Goal: Task Accomplishment & Management: Manage account settings

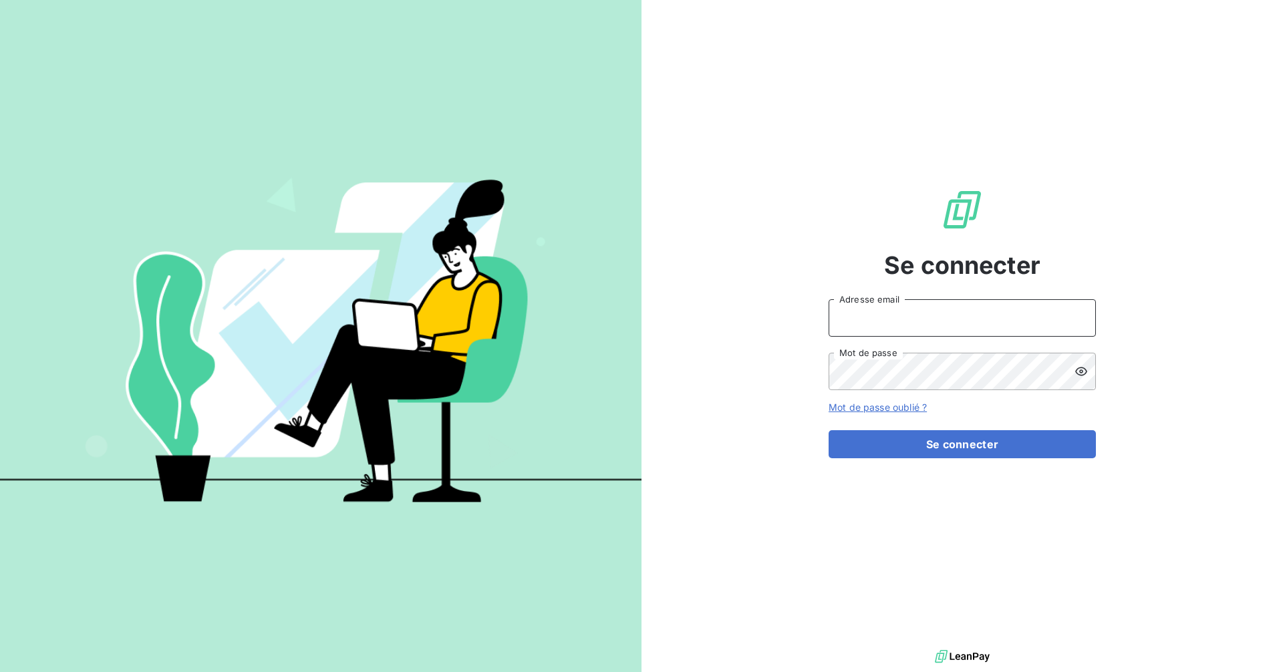
click at [875, 331] on input "Adresse email" at bounding box center [962, 317] width 267 height 37
type input "[EMAIL_ADDRESS][DOMAIN_NAME]"
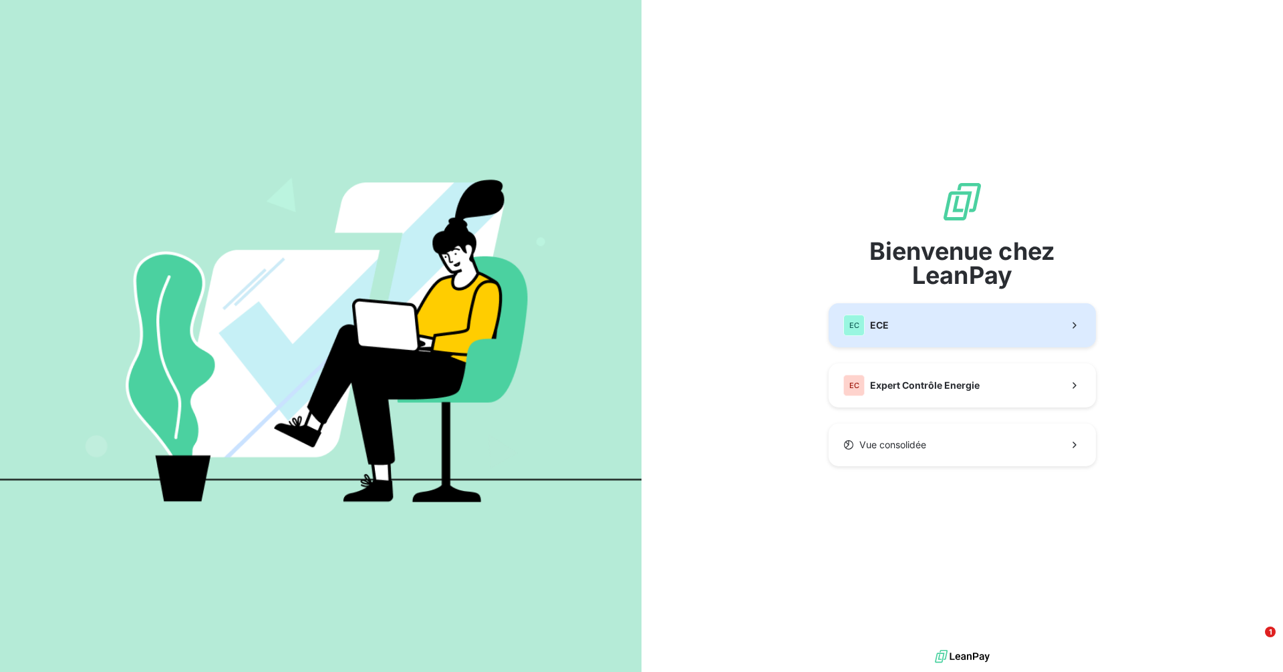
click at [902, 337] on button "EC ECE" at bounding box center [962, 325] width 267 height 44
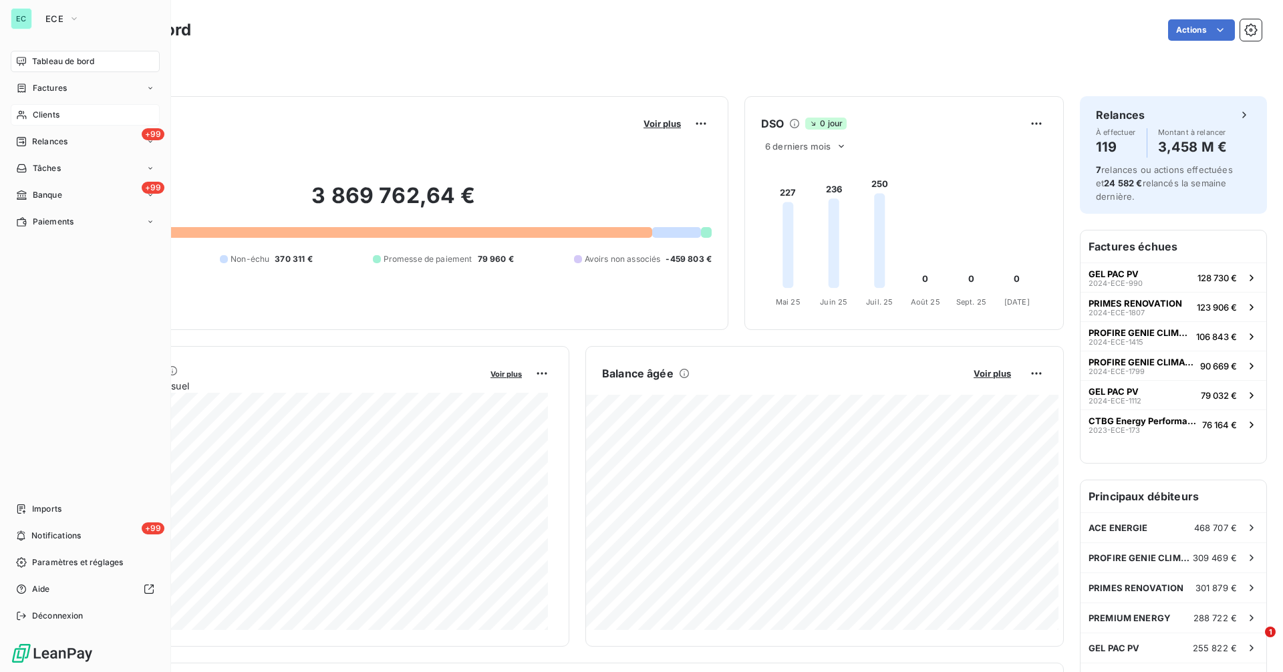
click at [37, 113] on span "Clients" at bounding box center [46, 115] width 27 height 12
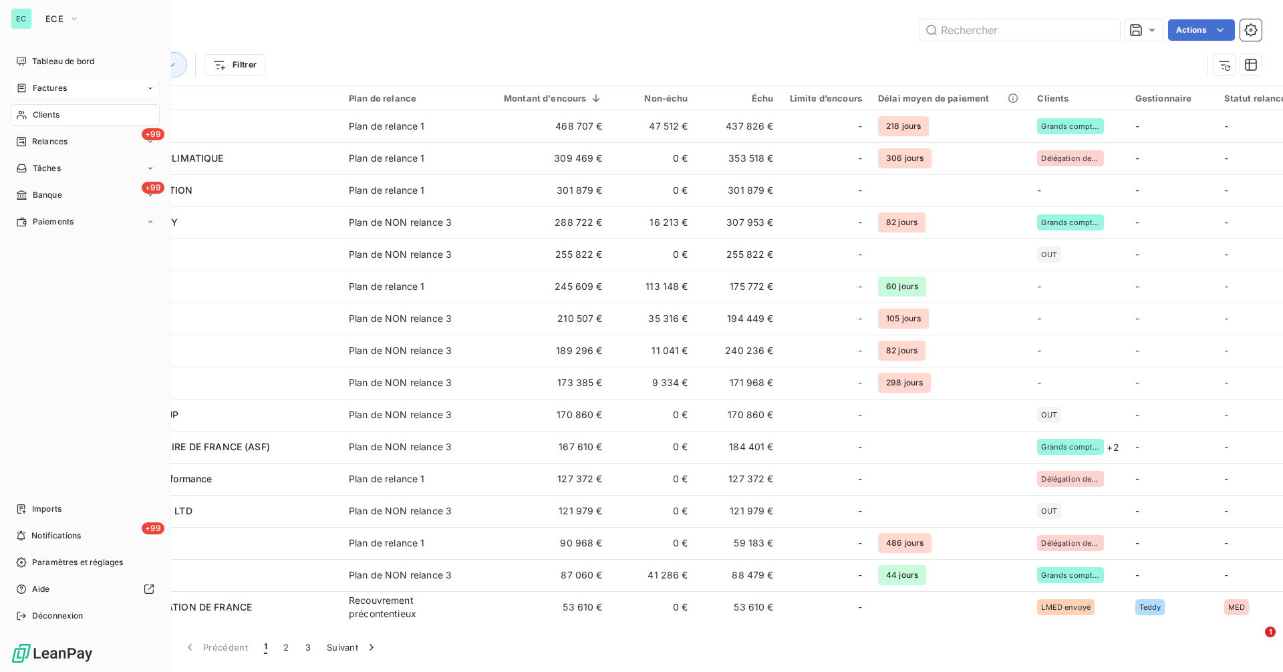
click at [36, 87] on span "Factures" at bounding box center [50, 88] width 34 height 12
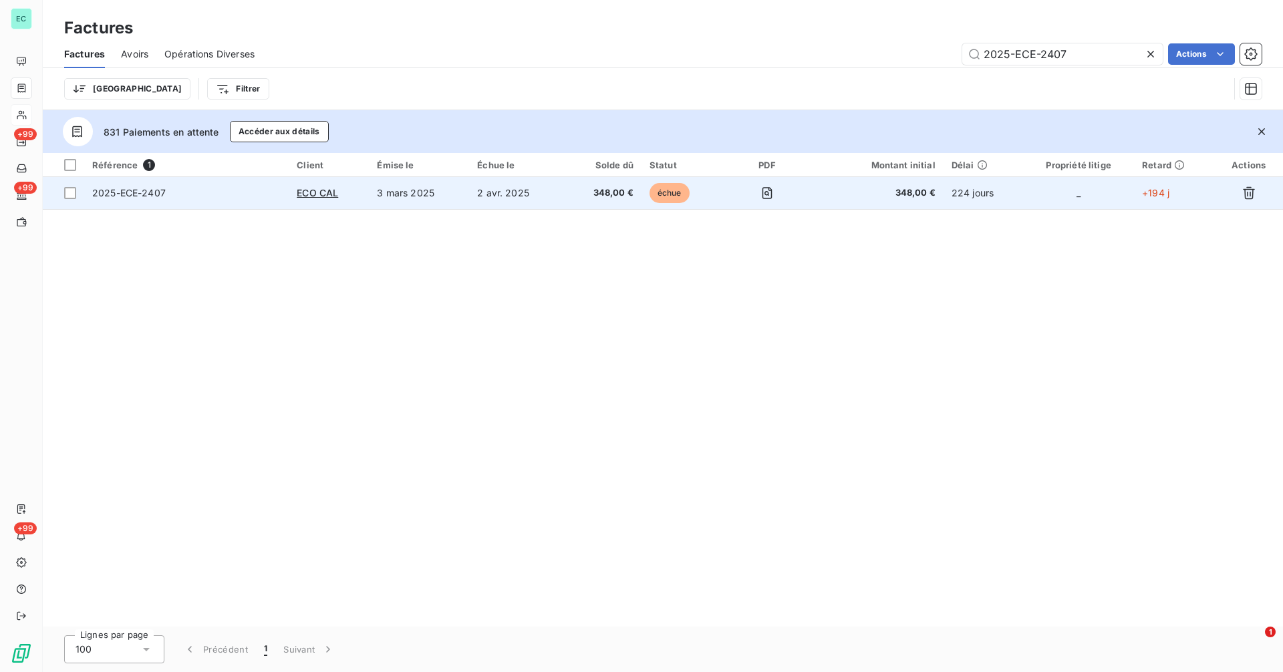
click at [495, 196] on td "2 avr. 2025" at bounding box center [516, 193] width 95 height 32
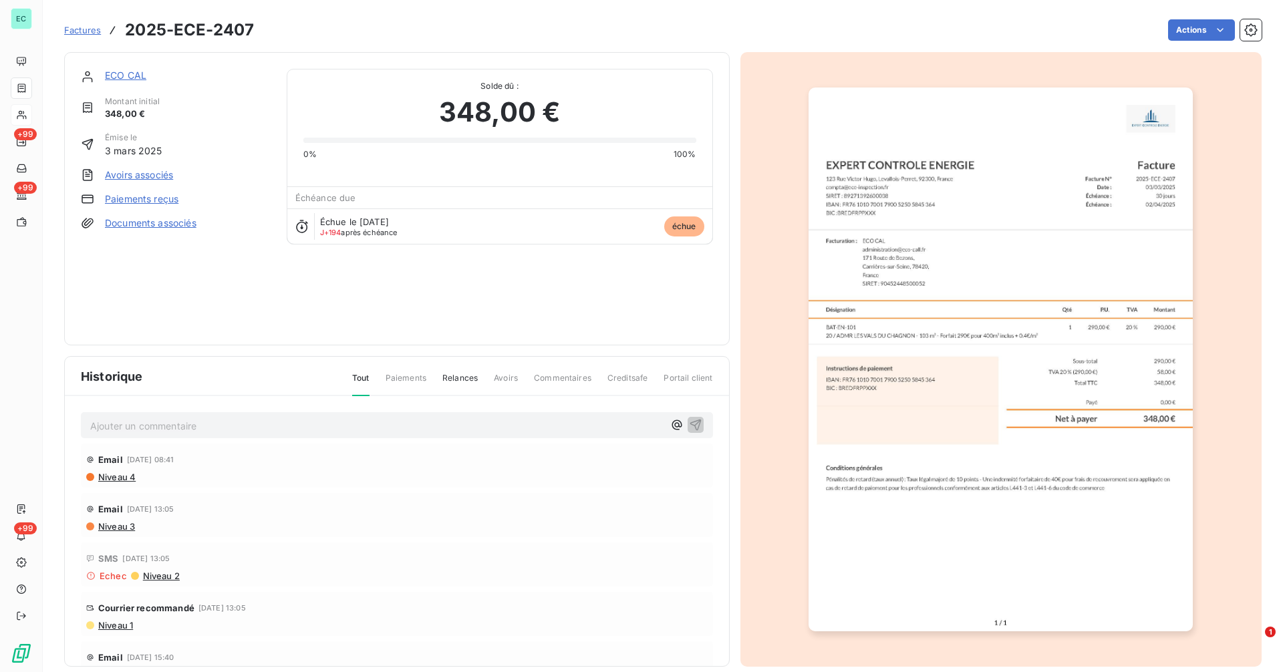
click at [128, 75] on link "ECO CAL" at bounding box center [125, 74] width 41 height 11
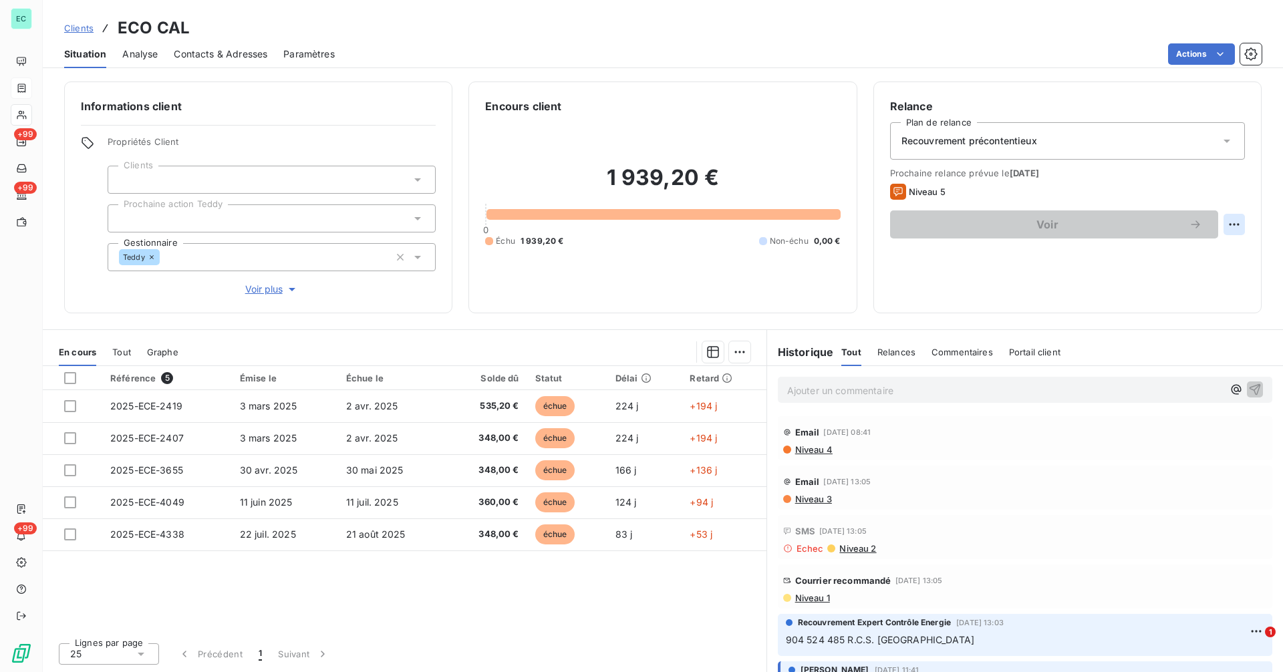
click at [1230, 225] on html "EC +99 +99 +99 Clients ECO CAL Situation Analyse Contacts & Adresses Paramètres…" at bounding box center [641, 336] width 1283 height 672
click at [1205, 258] on div "Replanifier cette action" at bounding box center [1179, 253] width 120 height 21
select select "9"
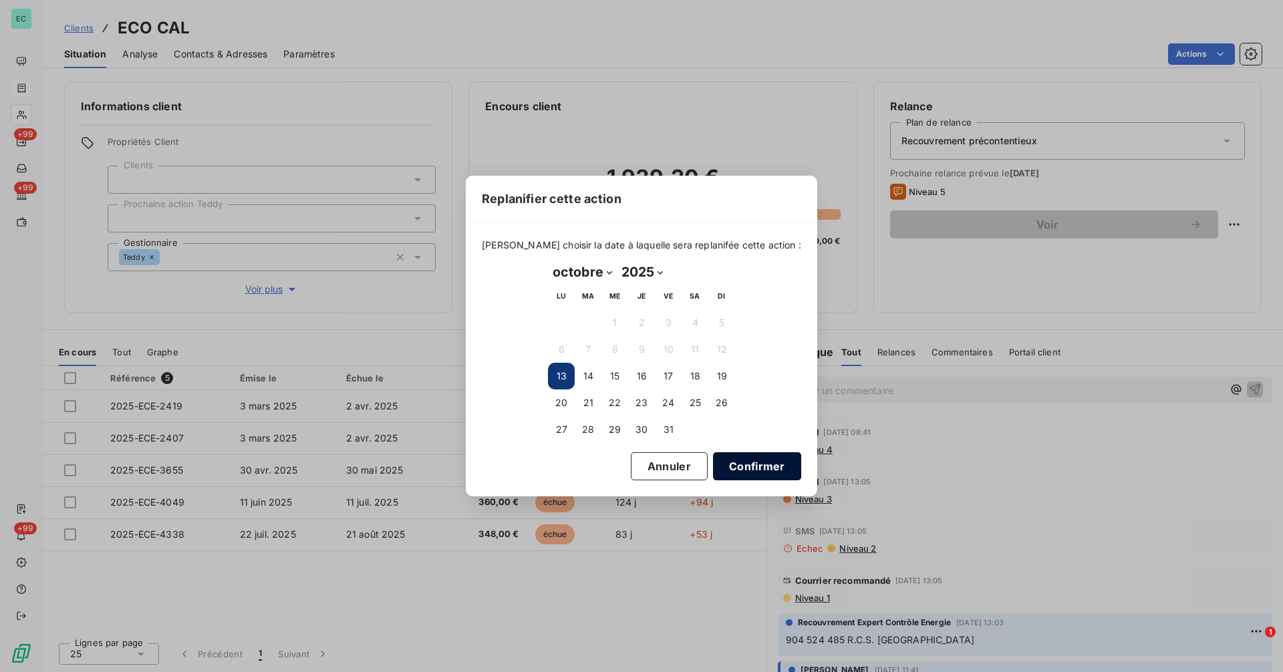
click at [725, 470] on button "Confirmer" at bounding box center [757, 466] width 88 height 28
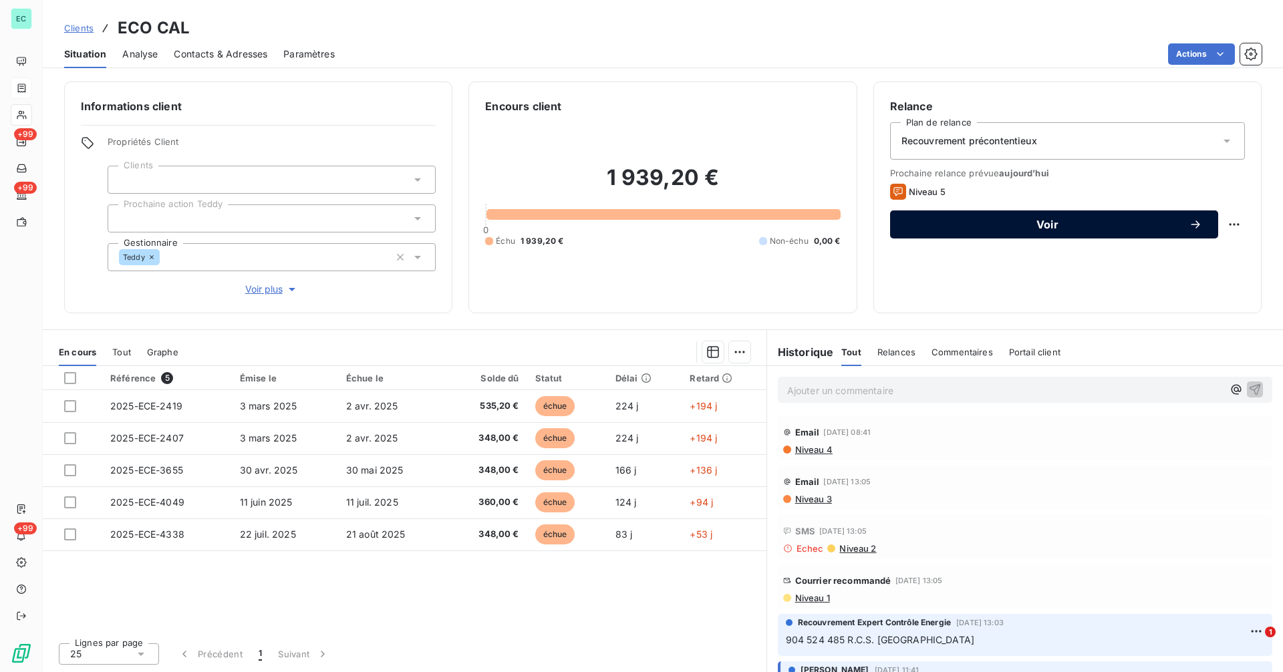
click at [1000, 229] on span "Voir" at bounding box center [1047, 224] width 283 height 11
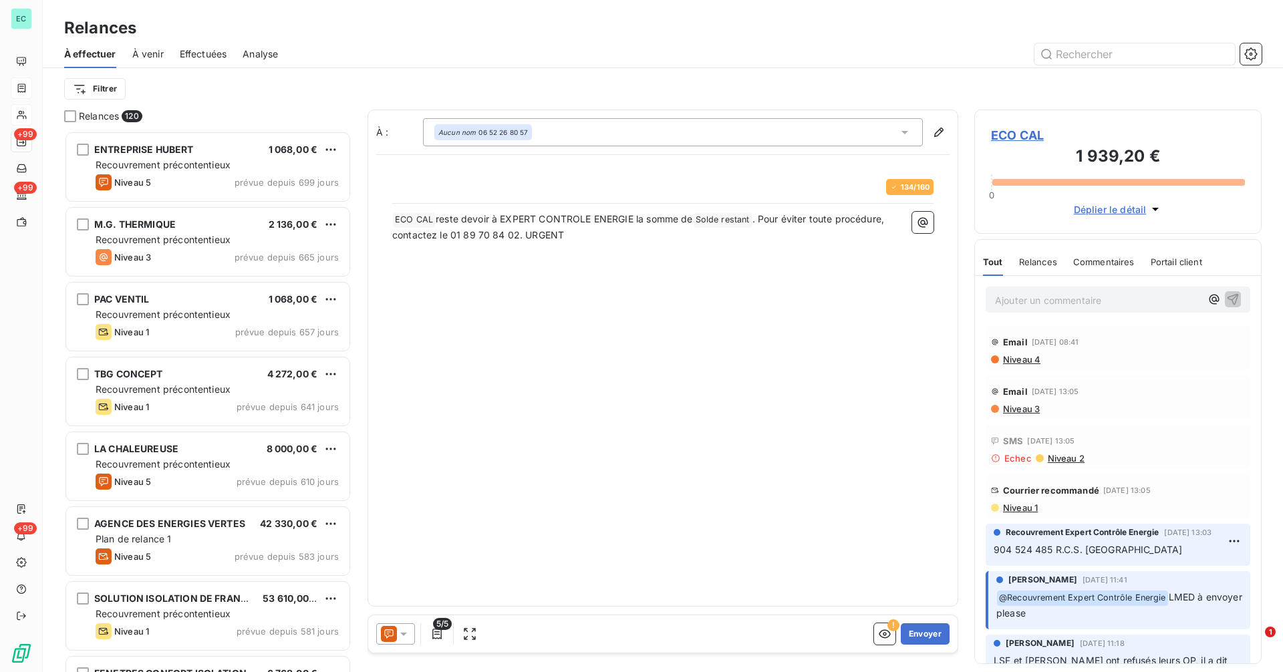
scroll to position [531, 277]
click at [402, 634] on icon at bounding box center [403, 634] width 7 height 3
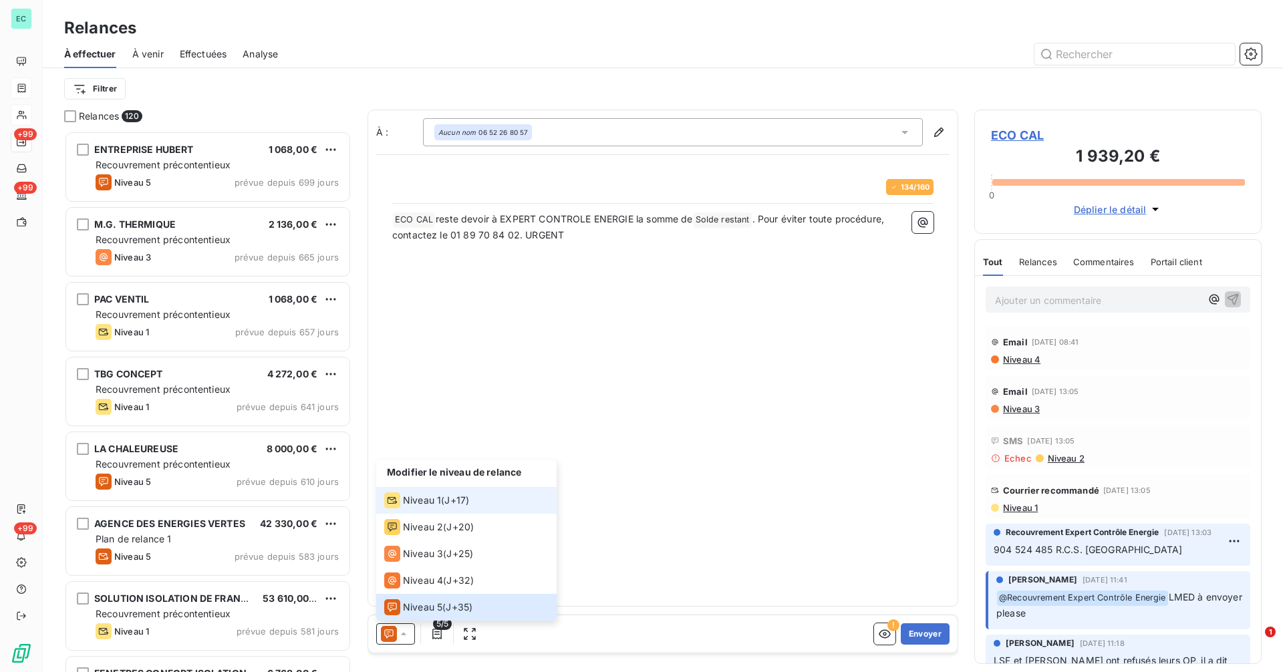
click at [413, 497] on span "Niveau 1" at bounding box center [422, 500] width 38 height 13
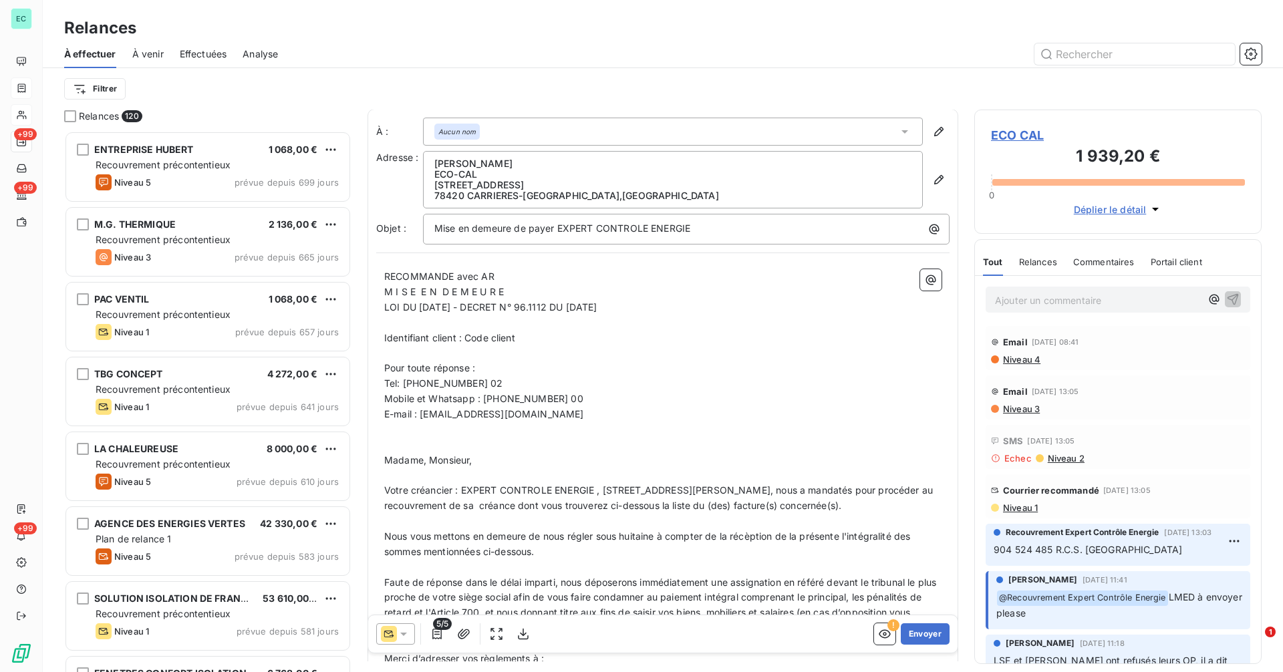
scroll to position [0, 0]
click at [1103, 57] on input "text" at bounding box center [1134, 53] width 200 height 21
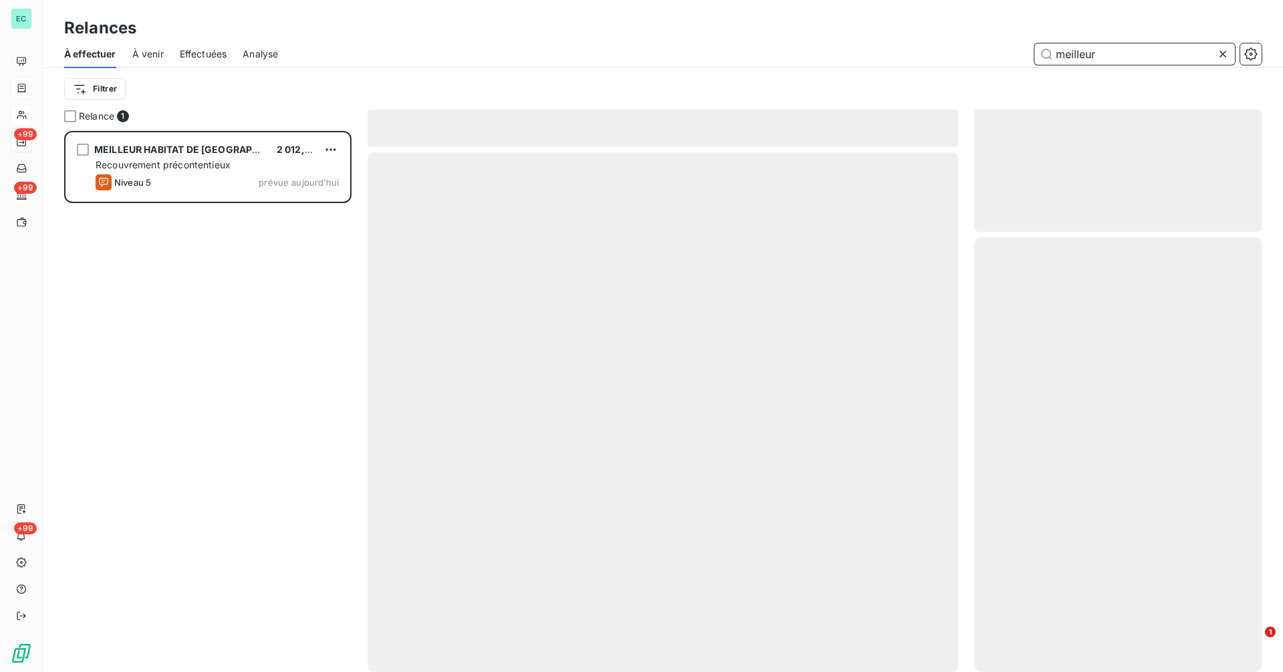
scroll to position [531, 277]
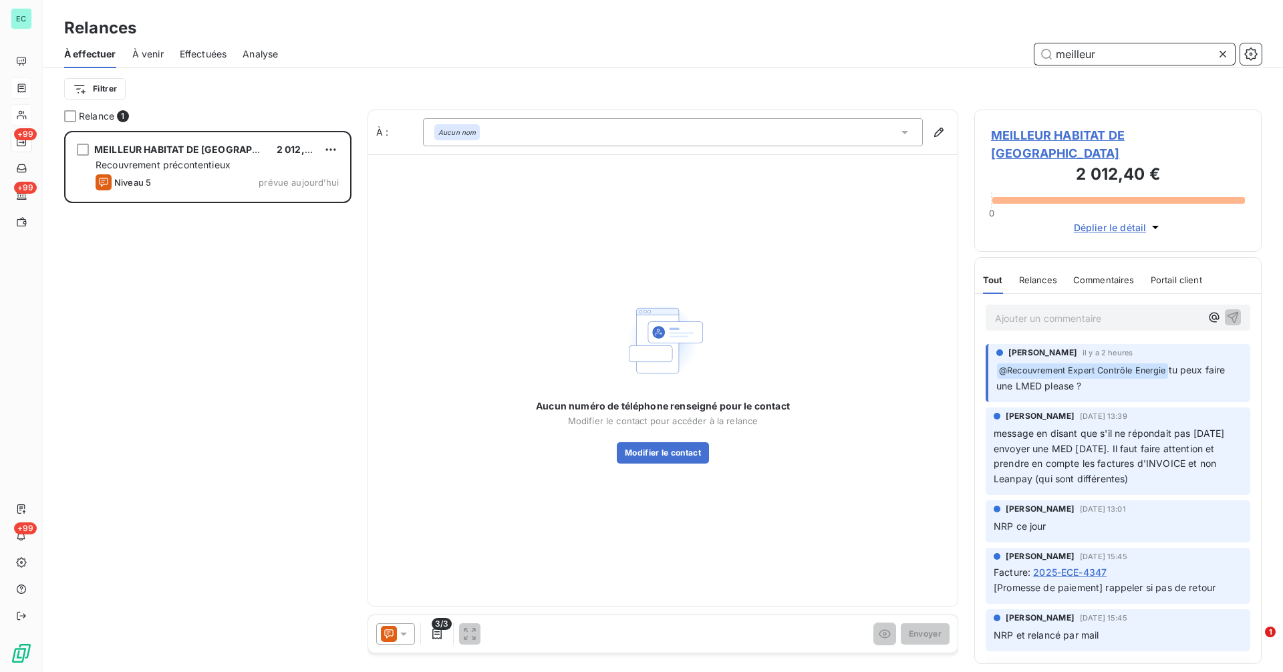
type input "meilleur"
click at [398, 638] on icon at bounding box center [403, 634] width 13 height 13
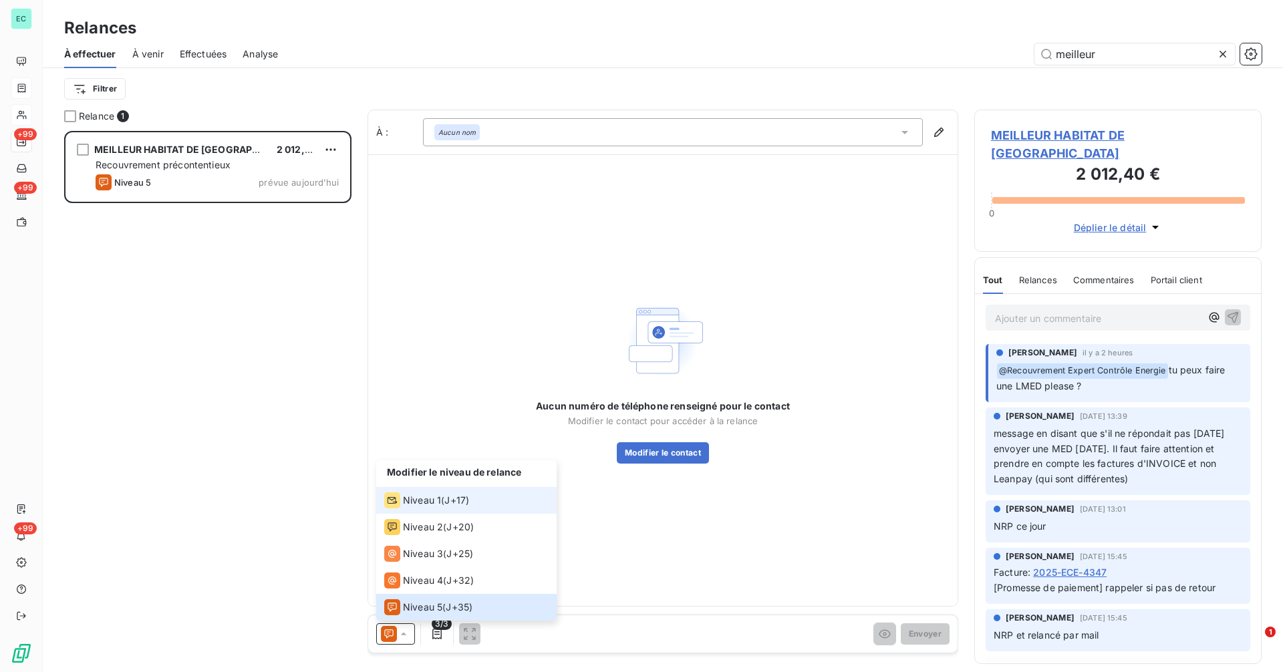
click at [422, 502] on span "Niveau 1" at bounding box center [422, 500] width 38 height 13
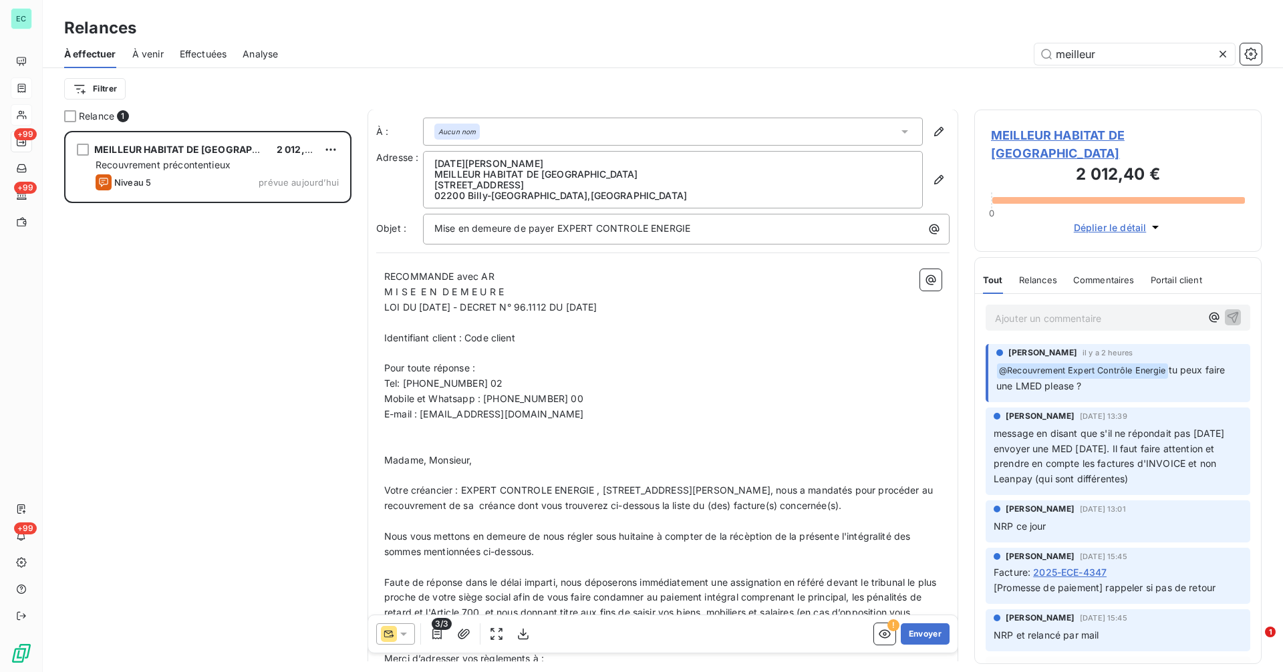
scroll to position [0, 0]
click at [931, 639] on button "Envoyer" at bounding box center [925, 633] width 49 height 21
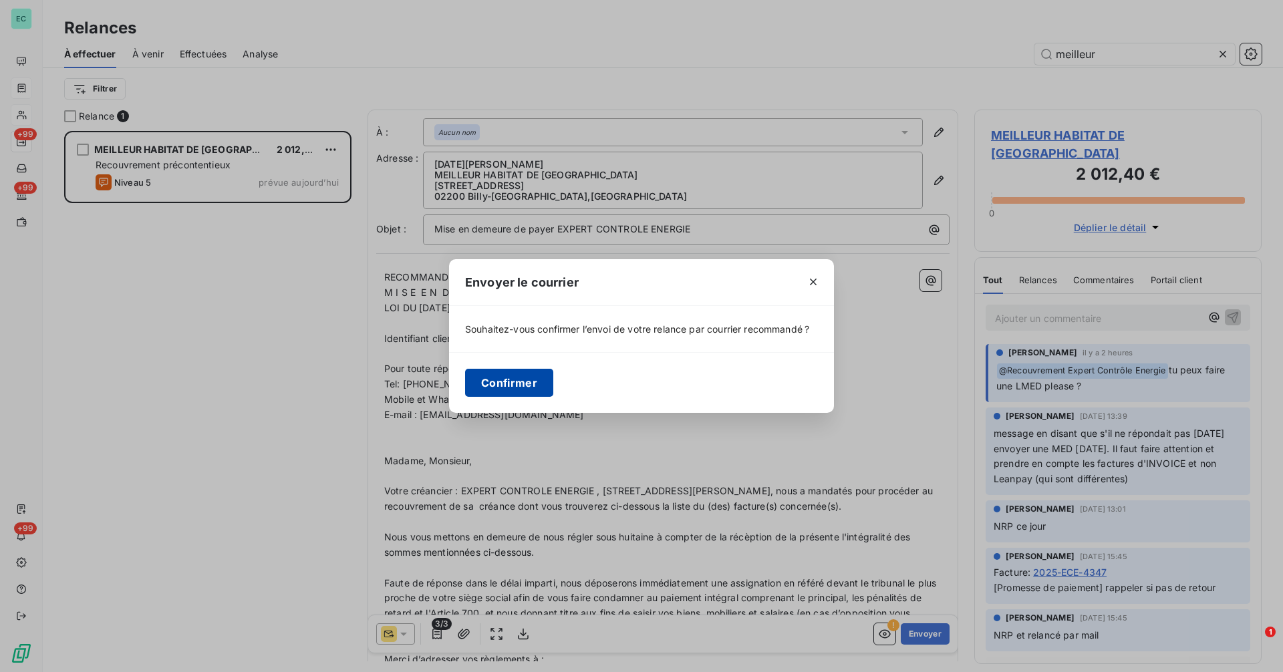
click at [525, 386] on button "Confirmer" at bounding box center [509, 383] width 88 height 28
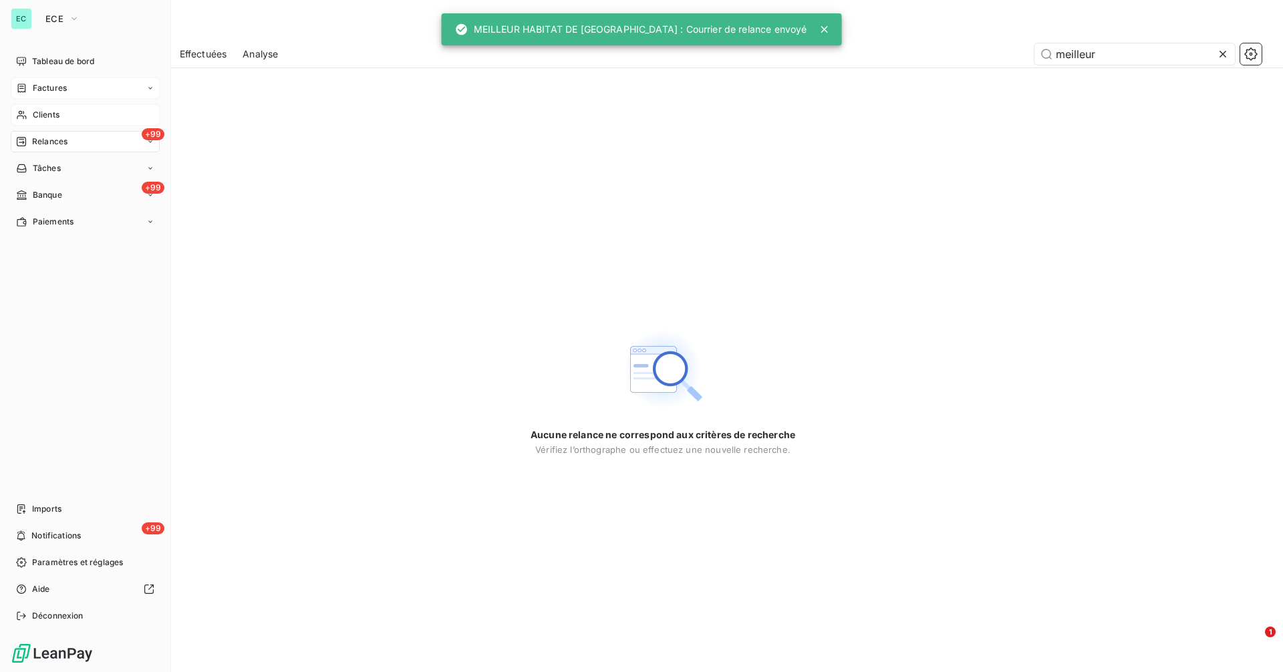
click at [43, 117] on span "Clients" at bounding box center [46, 115] width 27 height 12
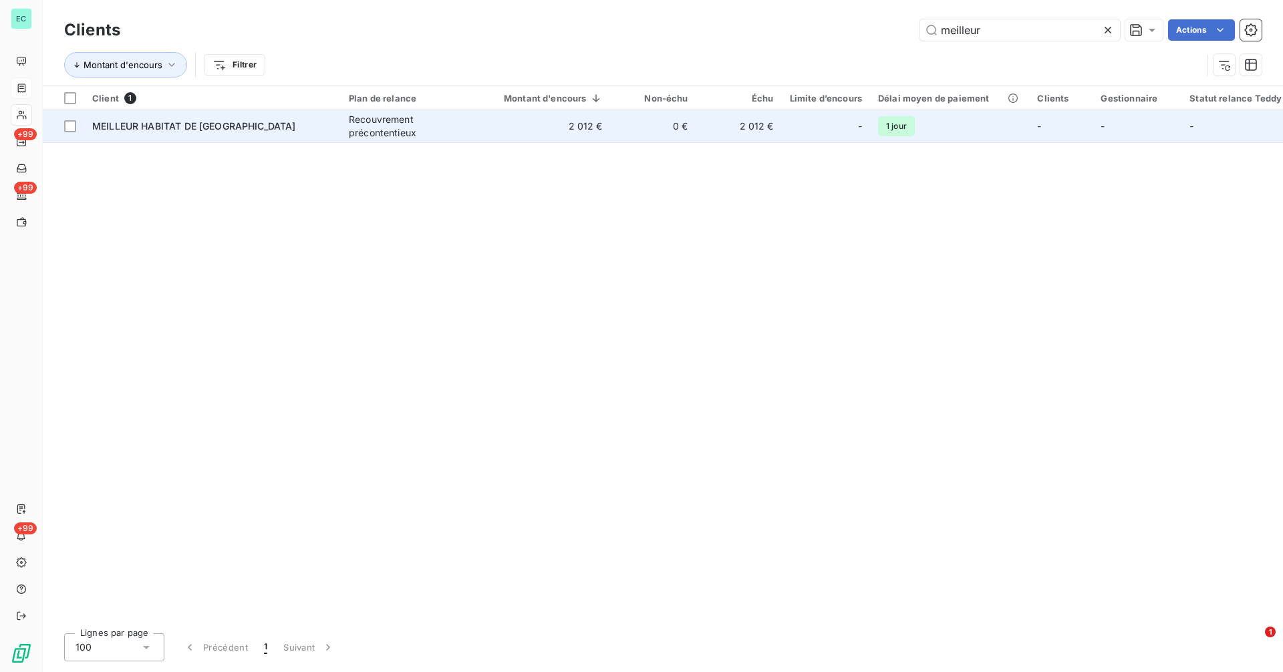
type input "meilleur"
click at [510, 127] on td "2 012 €" at bounding box center [545, 126] width 131 height 32
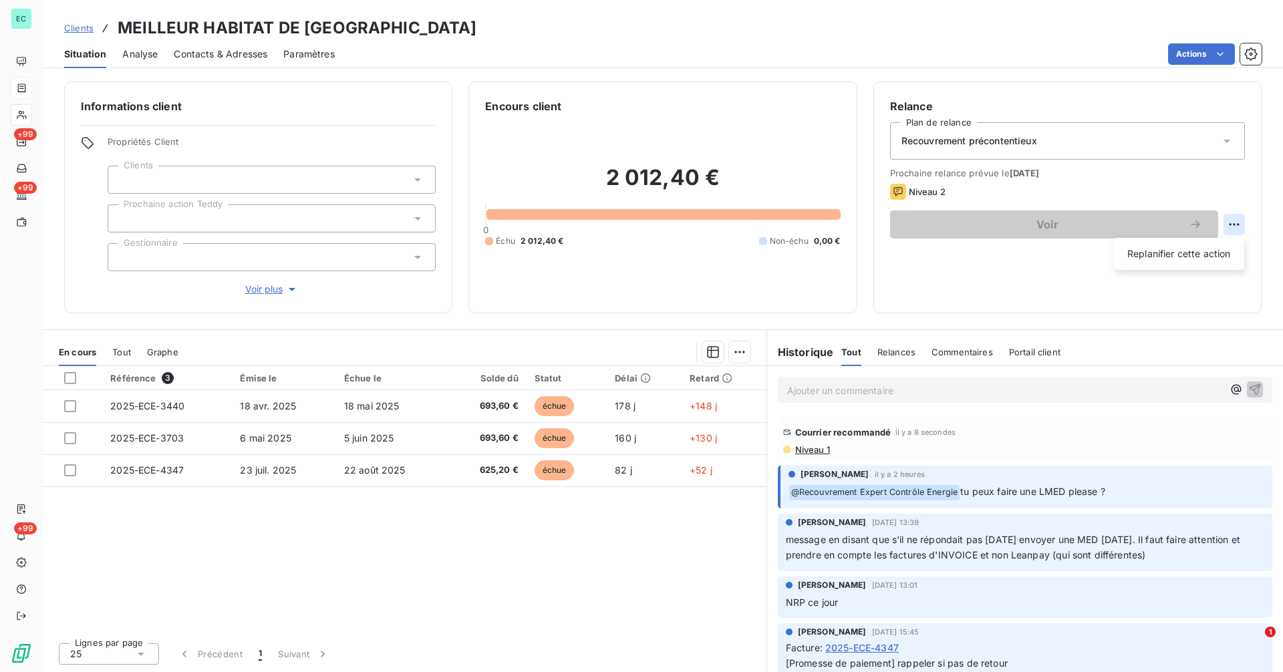
click at [1230, 221] on html "EC +99 +99 +99 Clients MEILLEUR HABITAT DE FRANCE Situation Analyse Contacts & …" at bounding box center [641, 336] width 1283 height 672
click at [1196, 246] on div "Replanifier cette action" at bounding box center [1179, 253] width 120 height 21
select select "9"
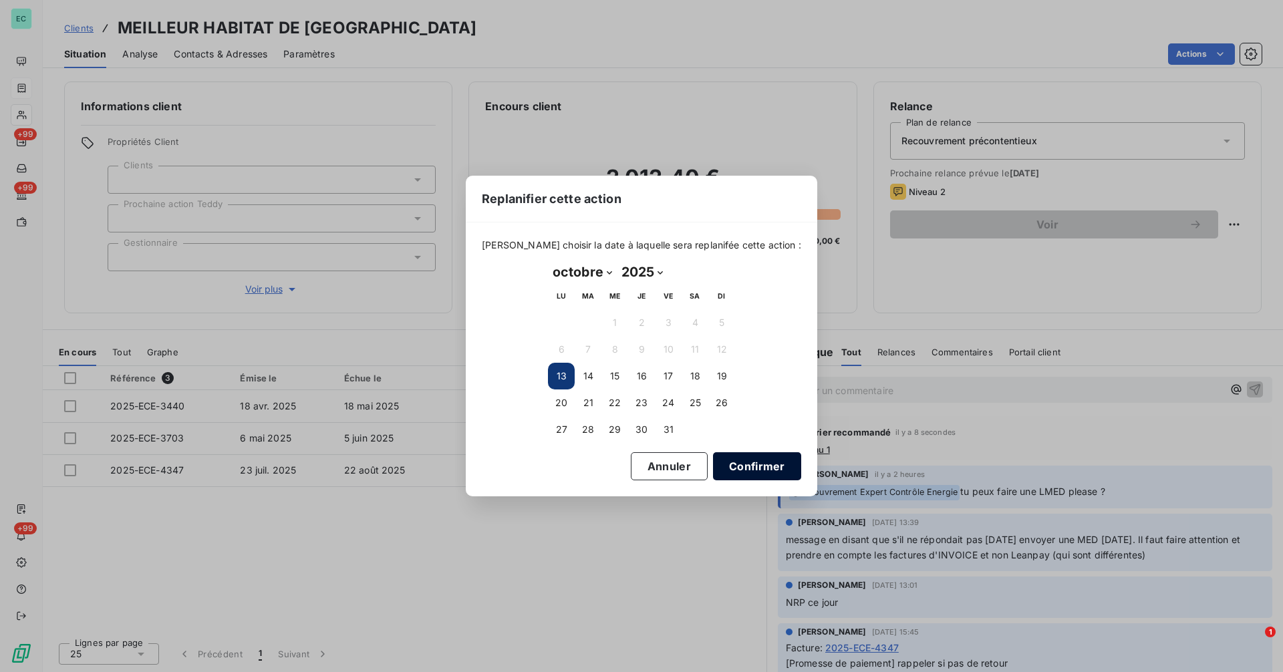
click at [746, 470] on button "Confirmer" at bounding box center [757, 466] width 88 height 28
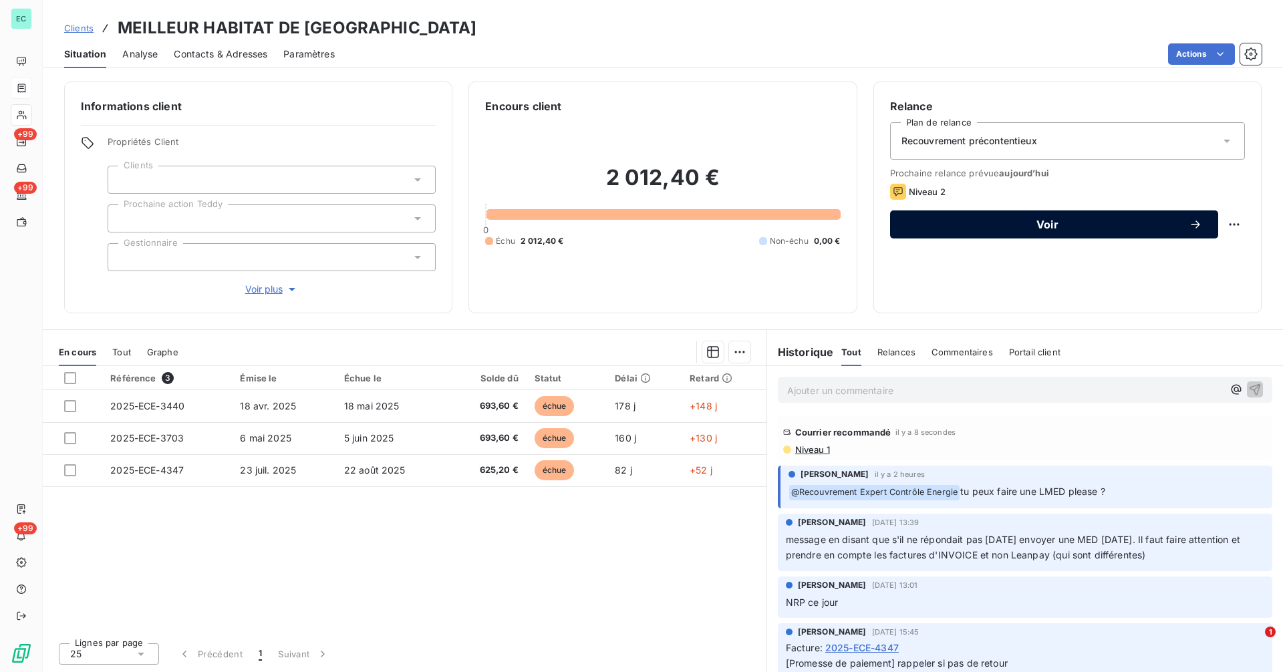
click at [1004, 221] on span "Voir" at bounding box center [1047, 224] width 283 height 11
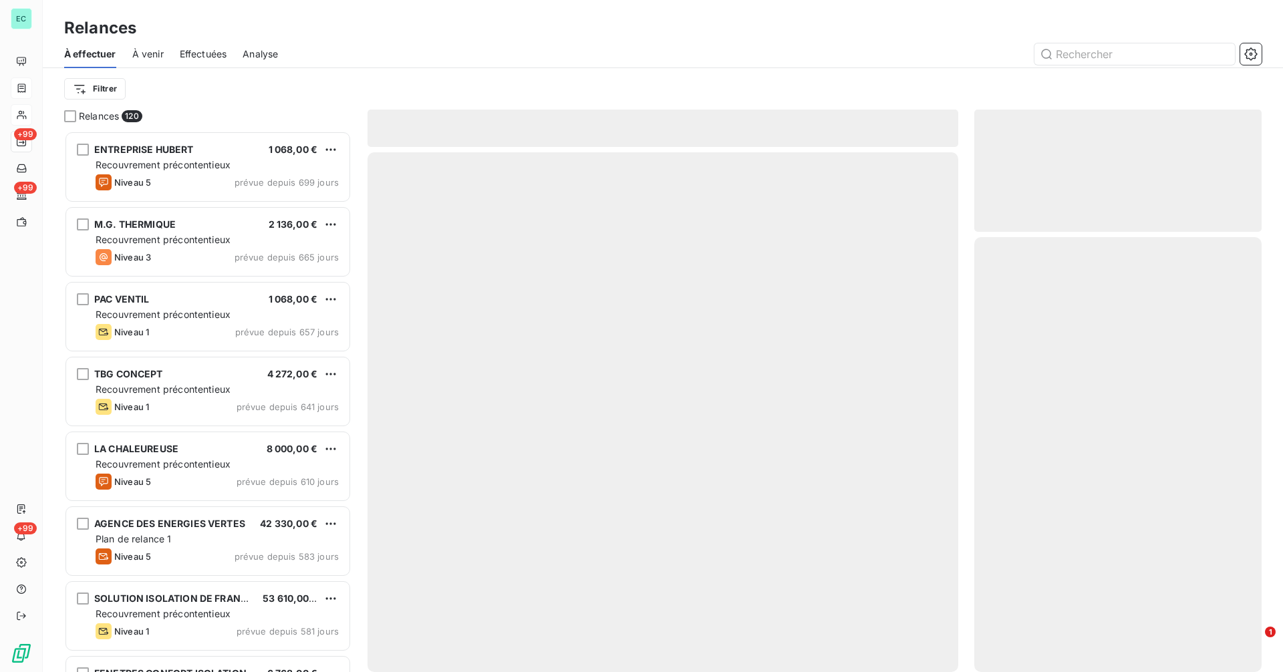
scroll to position [531, 277]
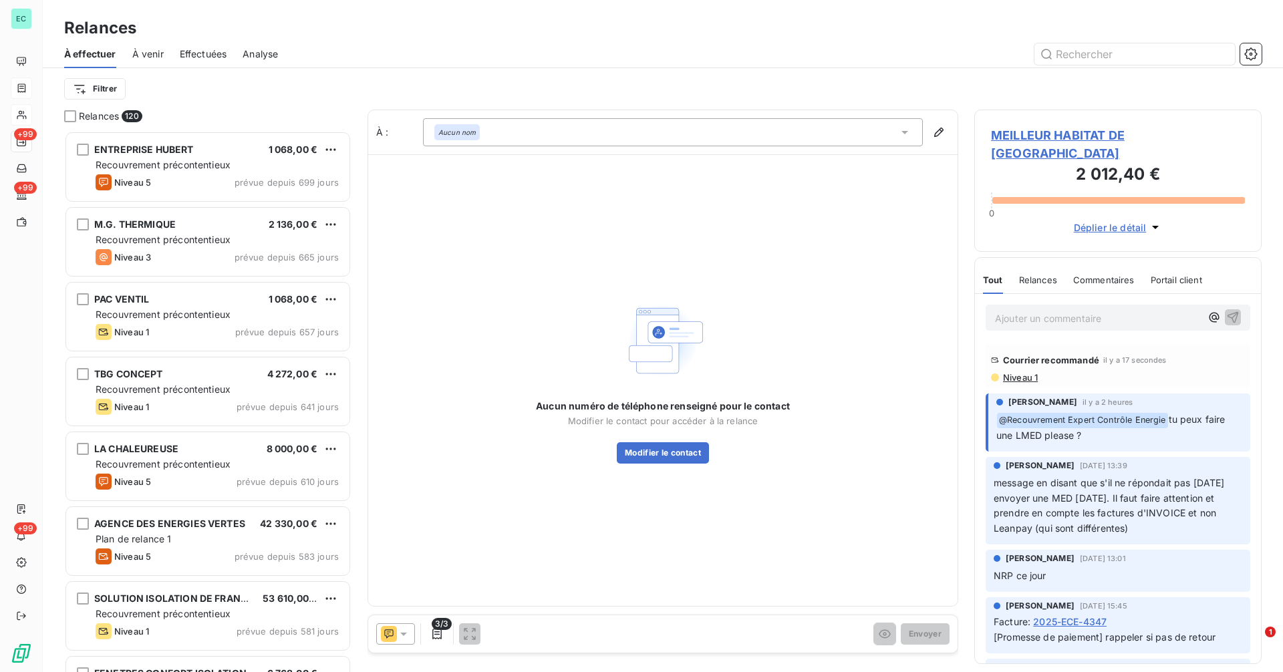
click at [398, 634] on icon at bounding box center [403, 634] width 13 height 13
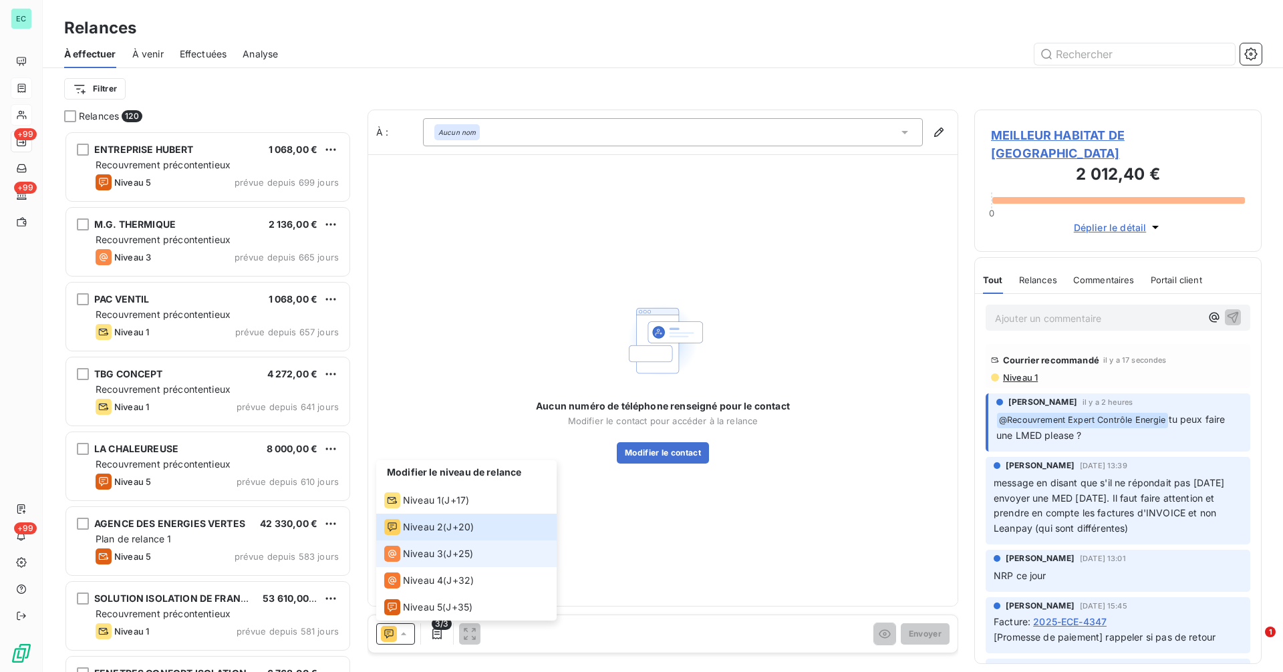
click at [426, 549] on span "Niveau 3" at bounding box center [423, 553] width 40 height 13
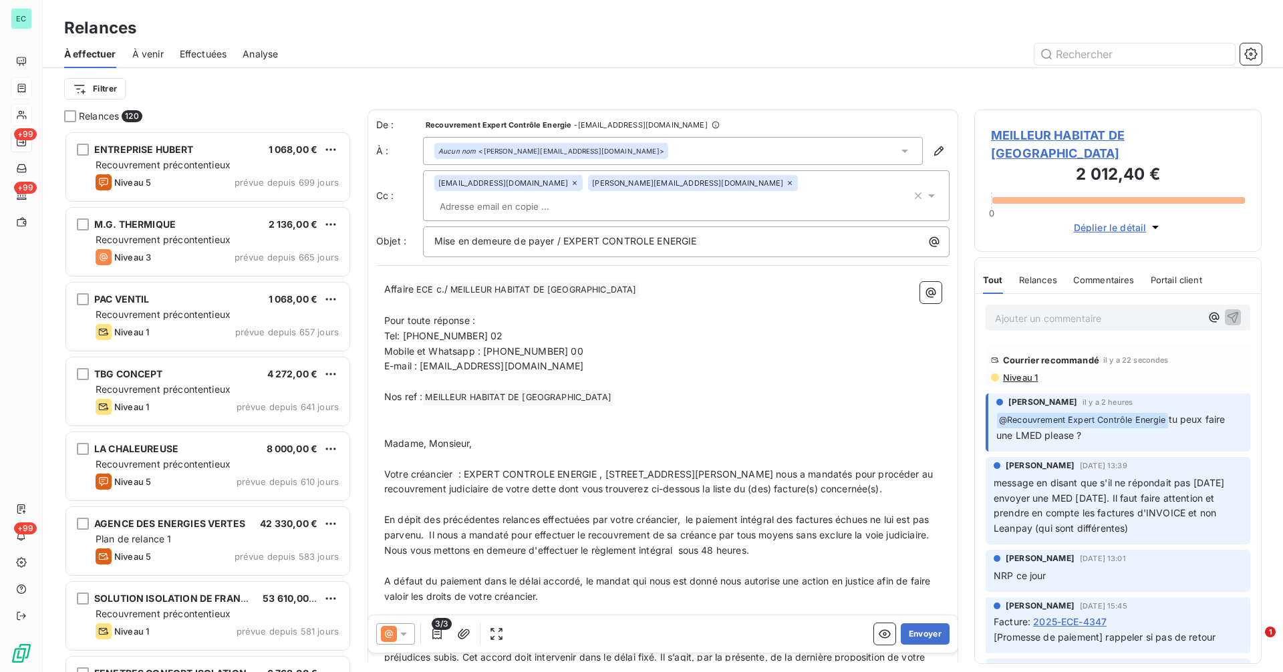
click at [786, 184] on icon at bounding box center [790, 183] width 8 height 8
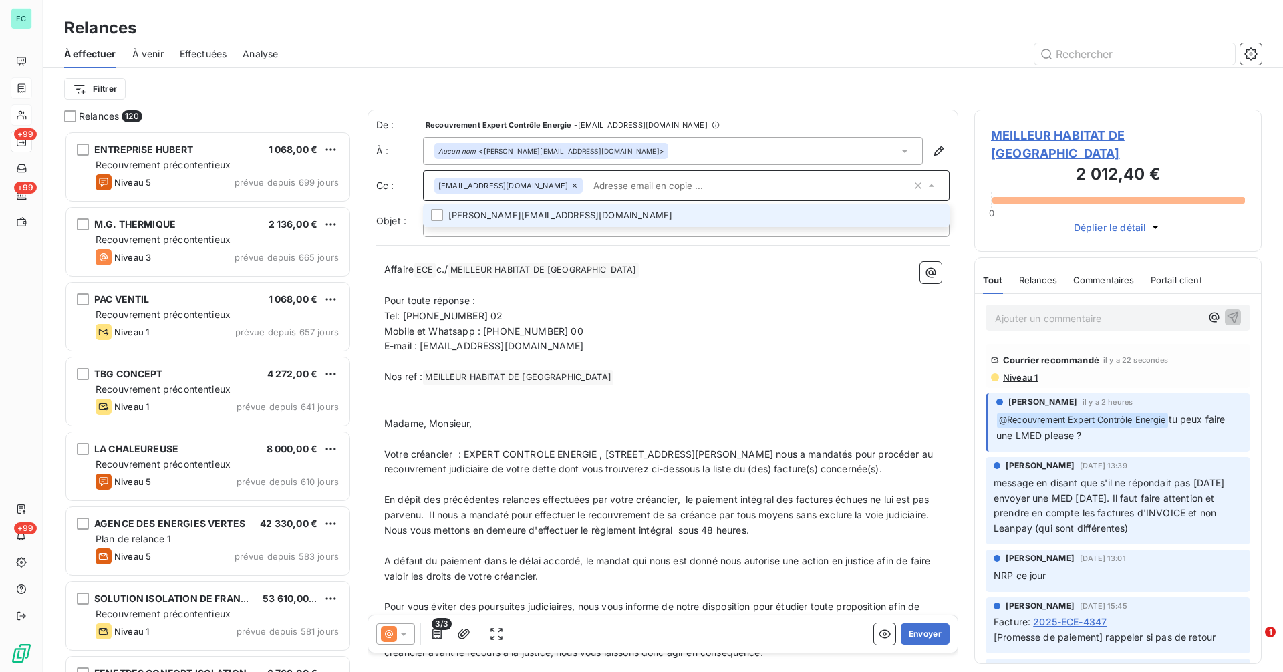
click at [634, 379] on p "Nos ref : MEILLEUR HABITAT DE FRANCE ﻿ ﻿" at bounding box center [662, 378] width 557 height 16
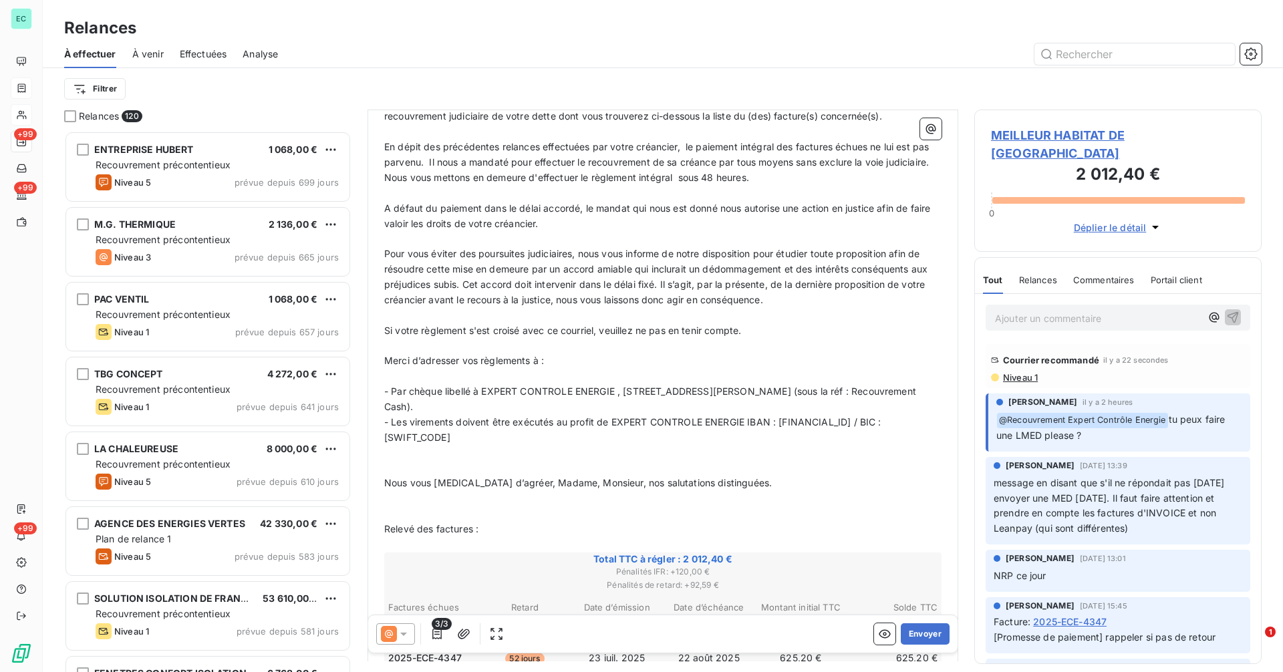
scroll to position [0, 0]
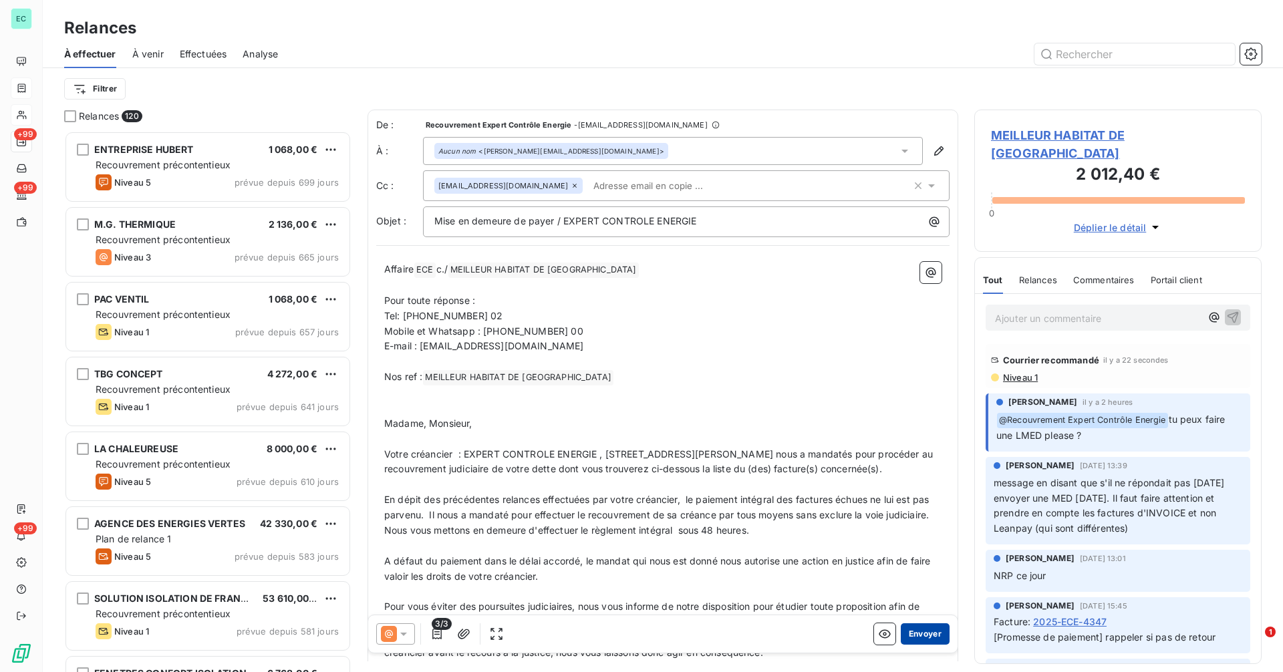
click at [918, 628] on button "Envoyer" at bounding box center [925, 633] width 49 height 21
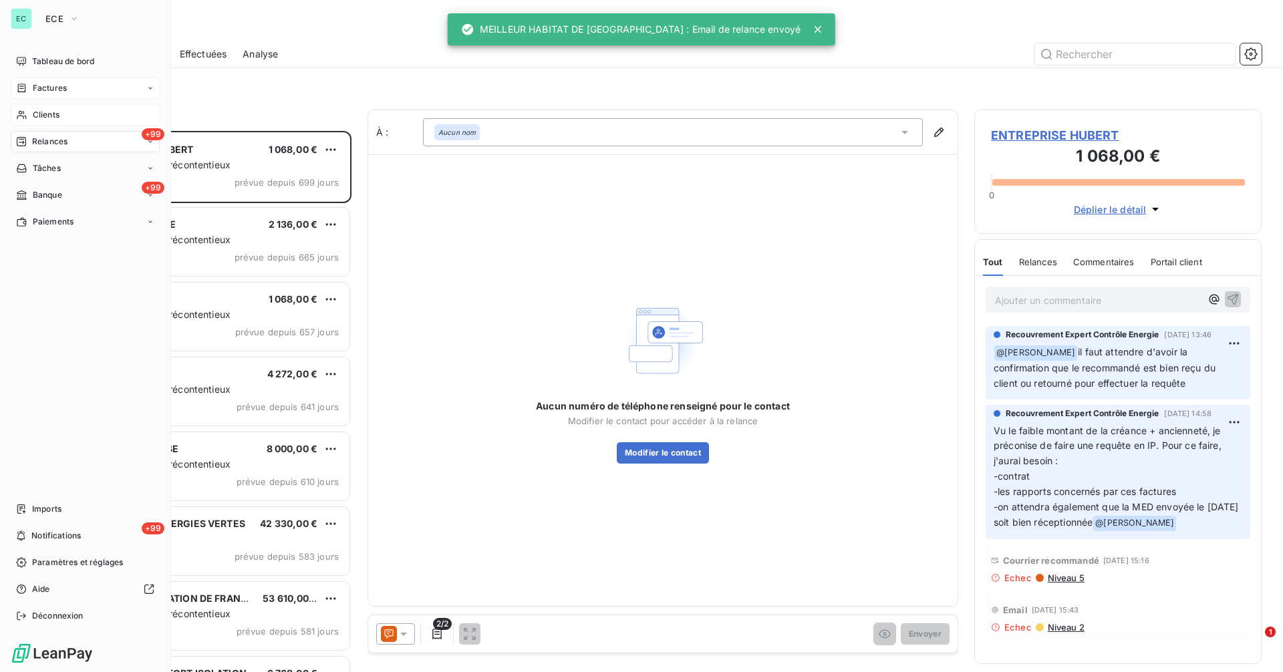
click at [41, 112] on span "Clients" at bounding box center [46, 115] width 27 height 12
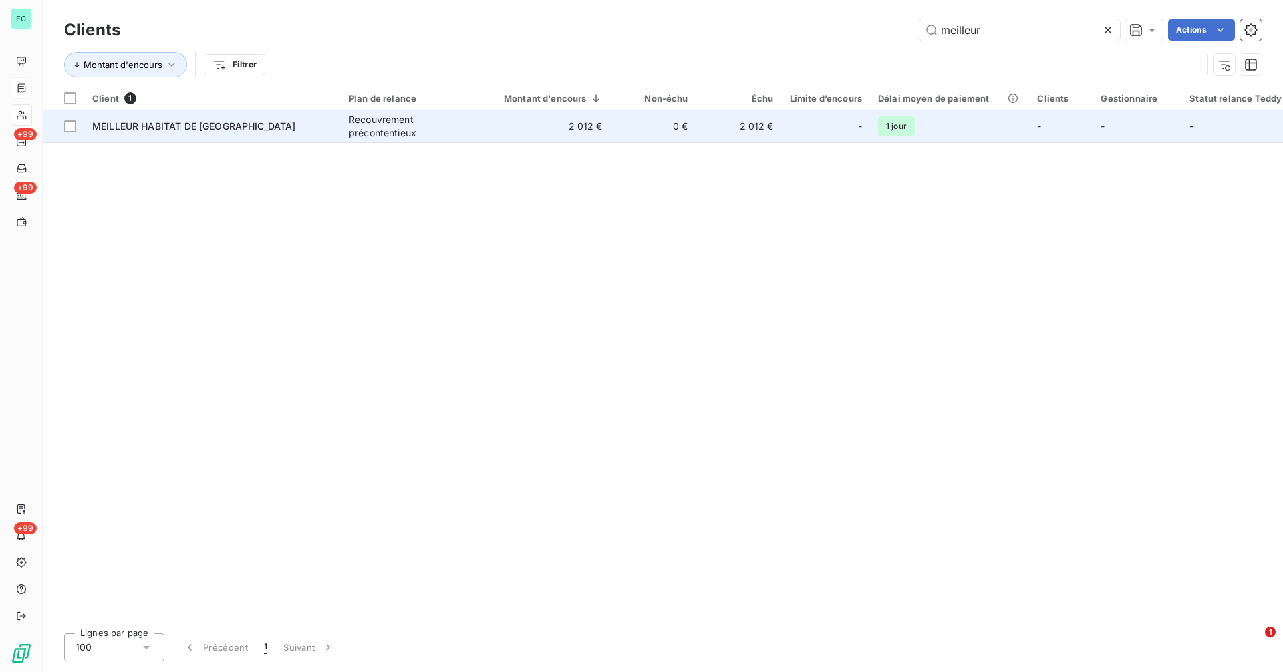
click at [885, 135] on span "1 jour" at bounding box center [896, 126] width 37 height 20
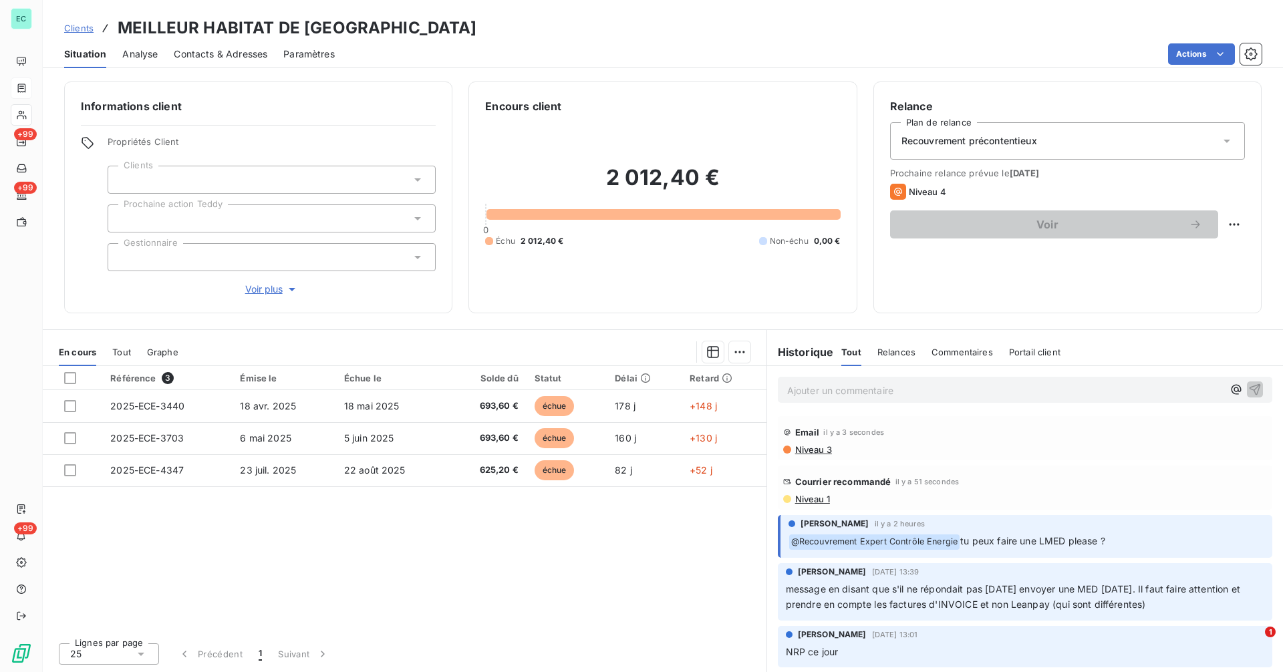
click at [204, 51] on span "Contacts & Adresses" at bounding box center [221, 53] width 94 height 13
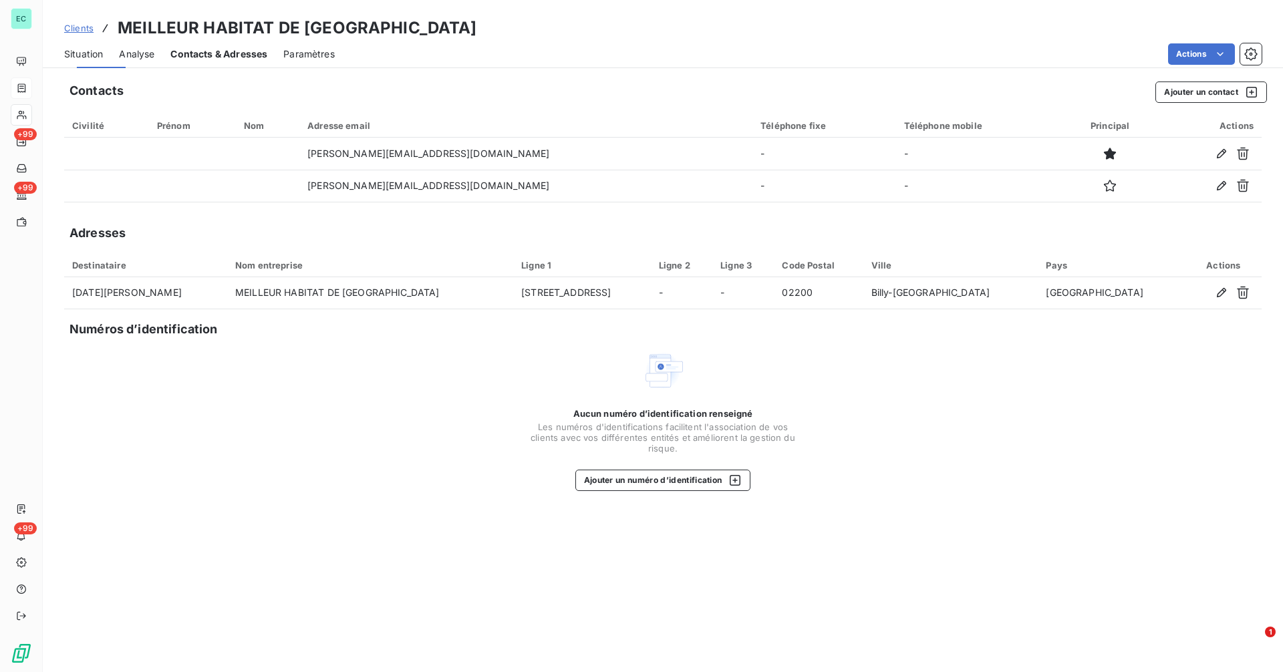
click at [204, 51] on span "Contacts & Adresses" at bounding box center [218, 53] width 97 height 13
click at [97, 55] on span "Situation" at bounding box center [83, 53] width 39 height 13
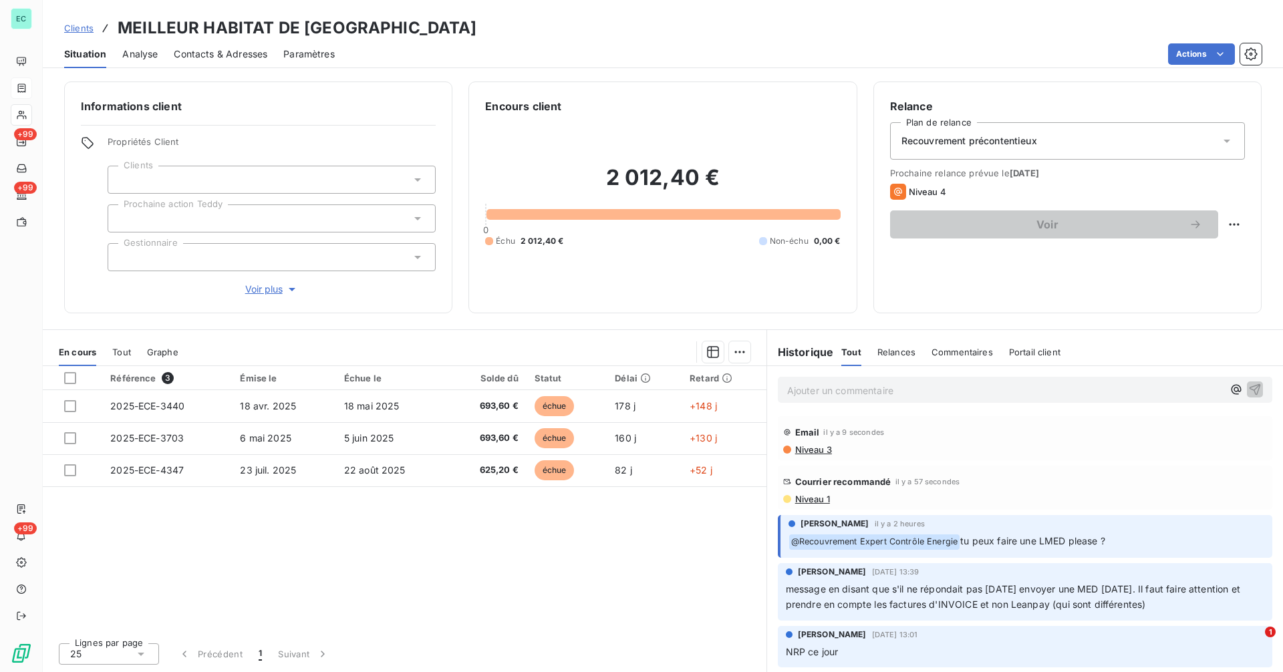
click at [870, 396] on p "Ajouter un commentaire ﻿" at bounding box center [1005, 390] width 436 height 17
click at [1230, 387] on icon "button" at bounding box center [1236, 388] width 13 height 13
click at [1150, 449] on span "[PERSON_NAME]" at bounding box center [1117, 449] width 92 height 11
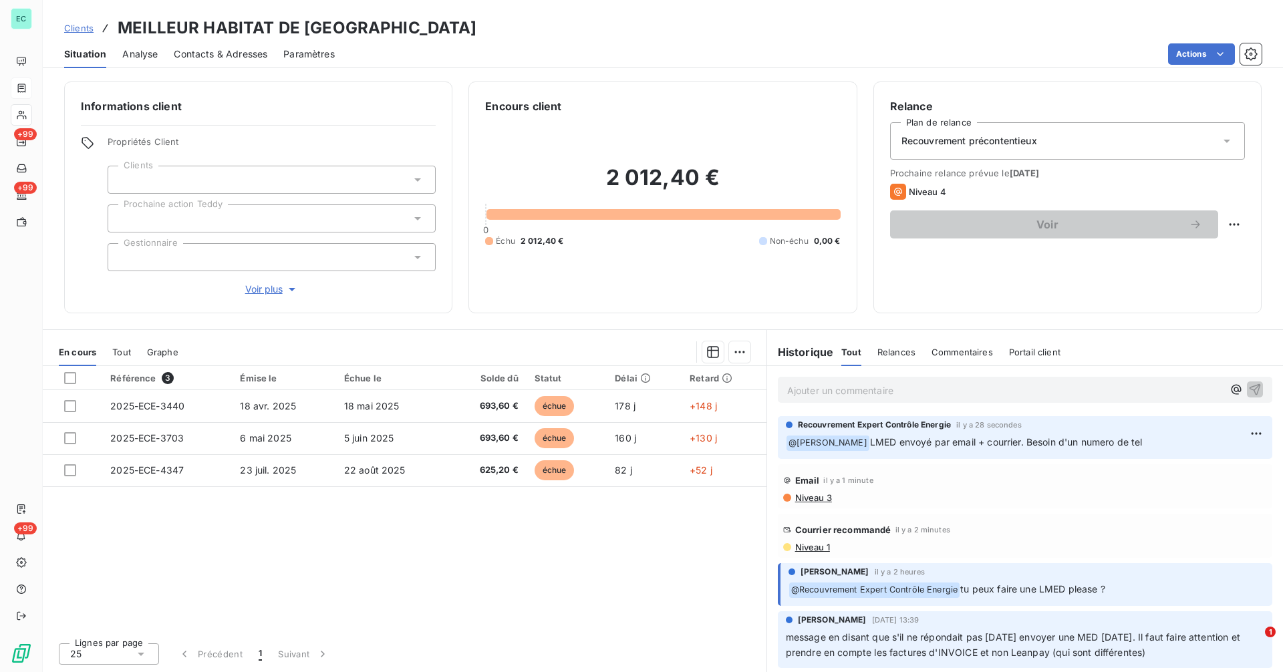
click at [97, 23] on div "Clients MEILLEUR HABITAT DE [GEOGRAPHIC_DATA]" at bounding box center [270, 28] width 413 height 24
click at [73, 26] on span "Clients" at bounding box center [78, 28] width 29 height 11
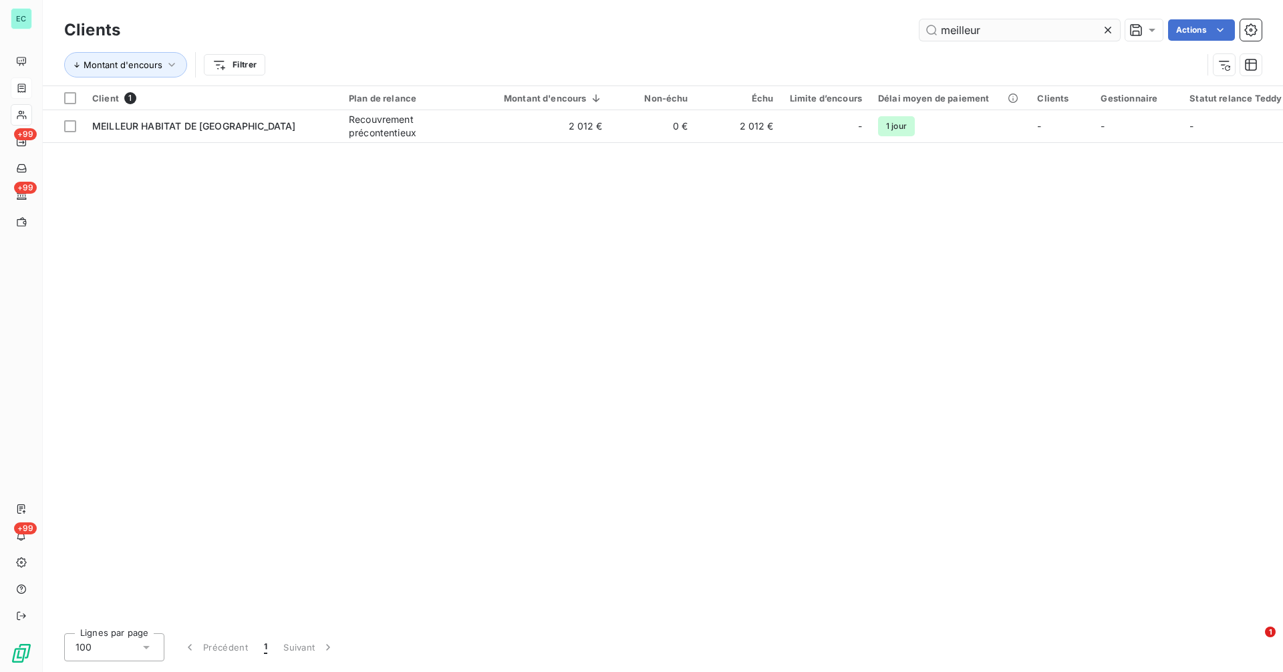
click at [1031, 27] on input "meilleur" at bounding box center [1020, 29] width 200 height 21
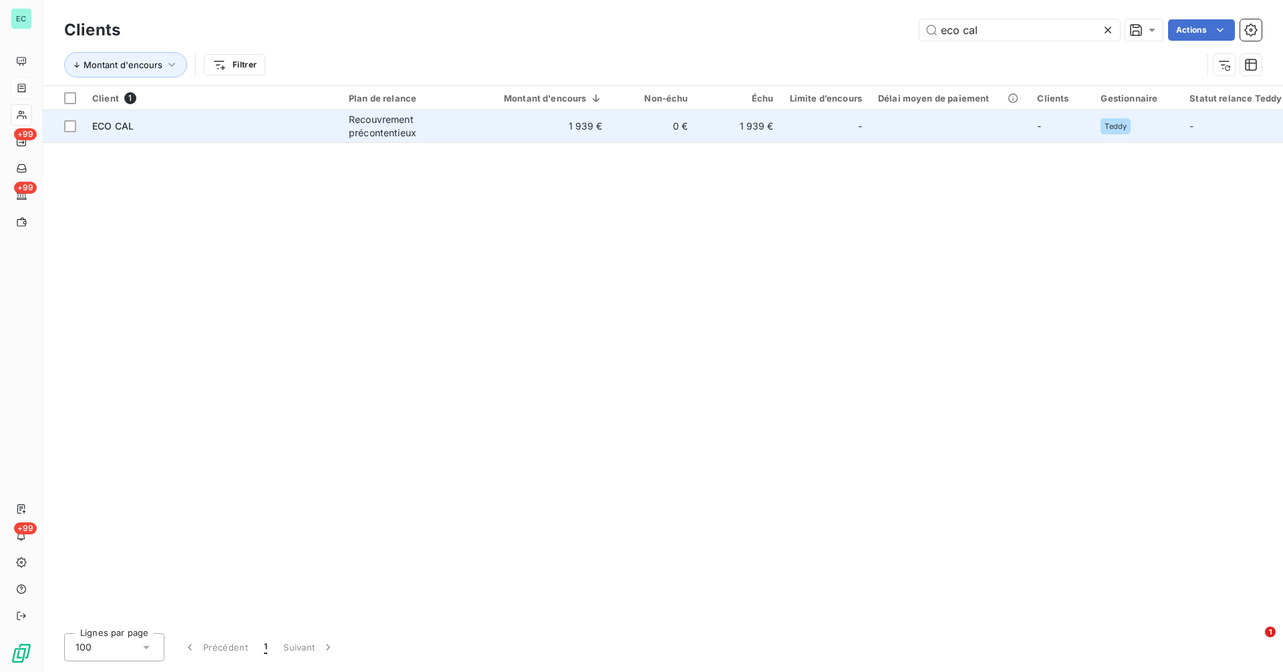
type input "eco cal"
click at [821, 136] on div "-" at bounding box center [826, 126] width 72 height 21
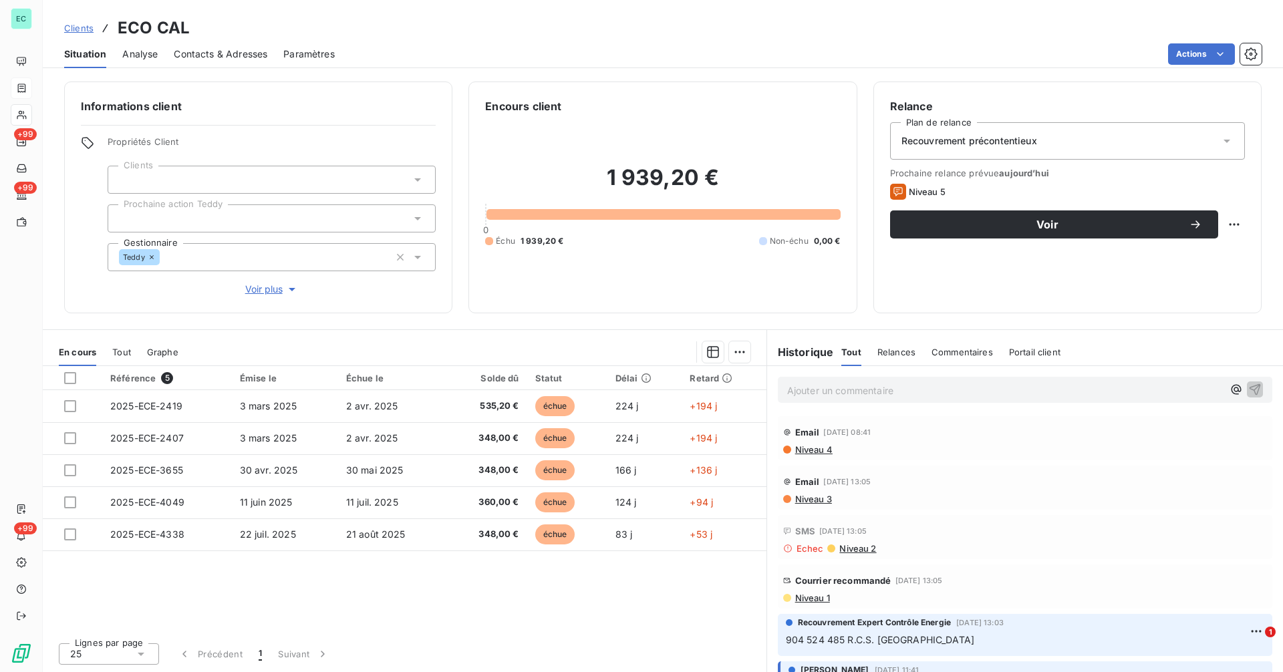
click at [926, 394] on p "Ajouter un commentaire ﻿" at bounding box center [1005, 390] width 436 height 17
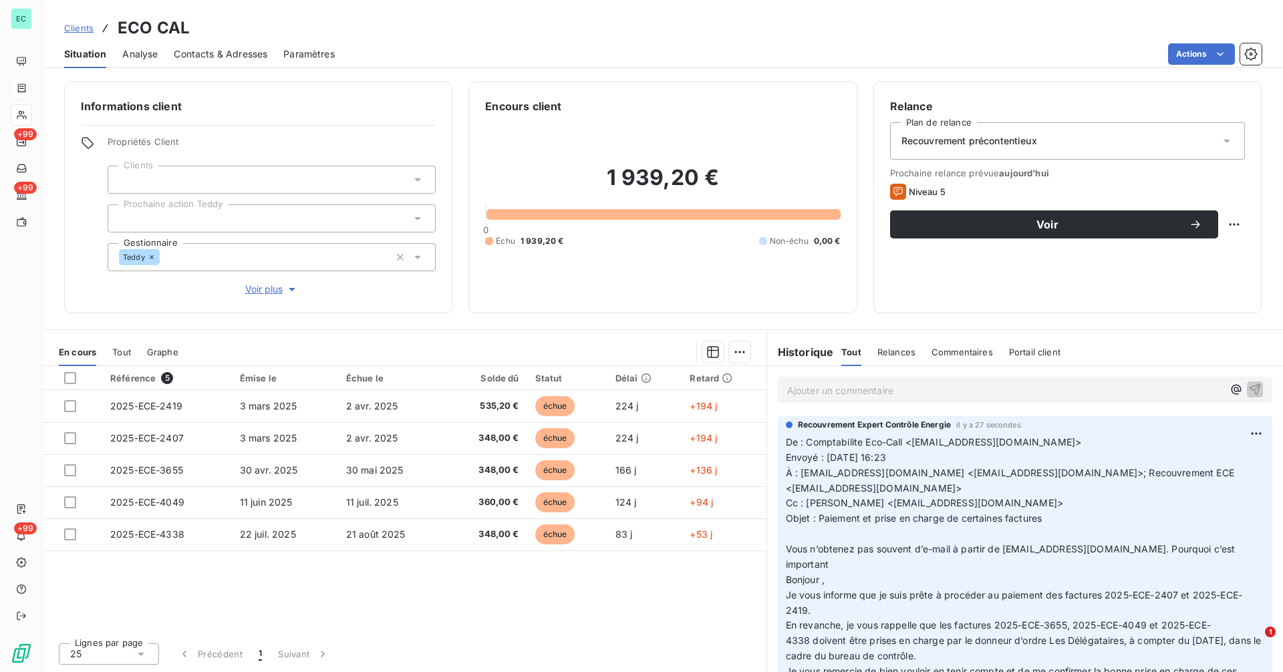
click at [78, 31] on span "Clients" at bounding box center [78, 28] width 29 height 11
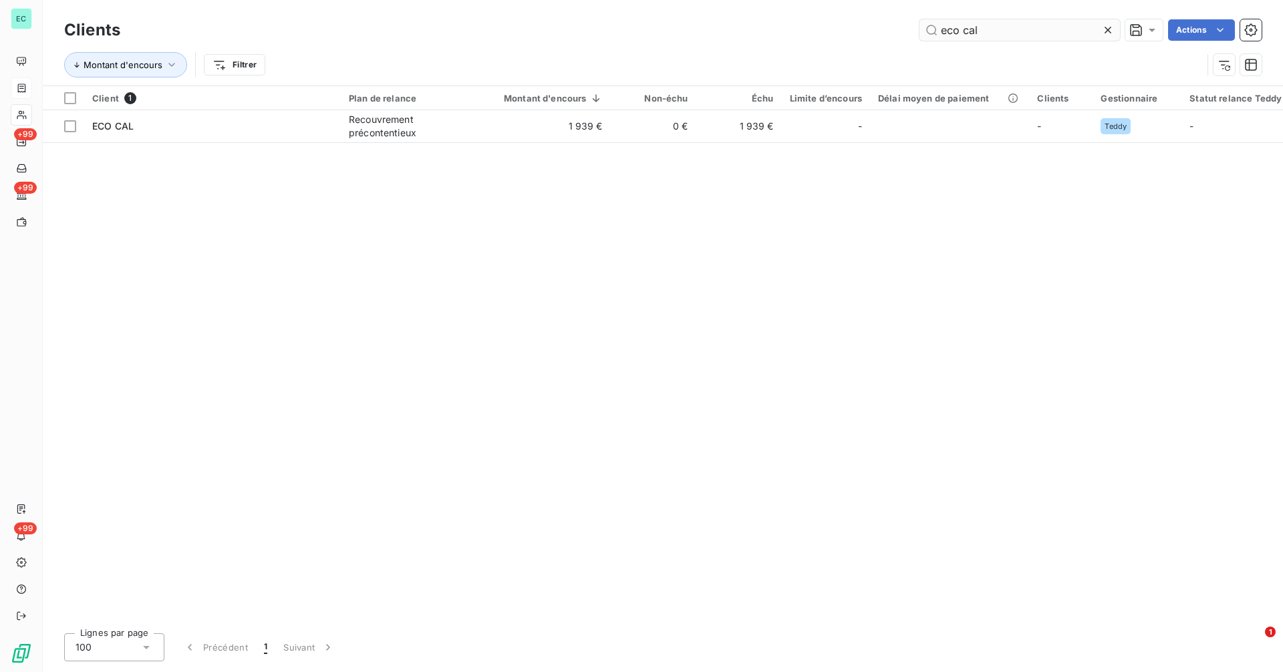
click at [1032, 32] on input "eco cal" at bounding box center [1020, 29] width 200 height 21
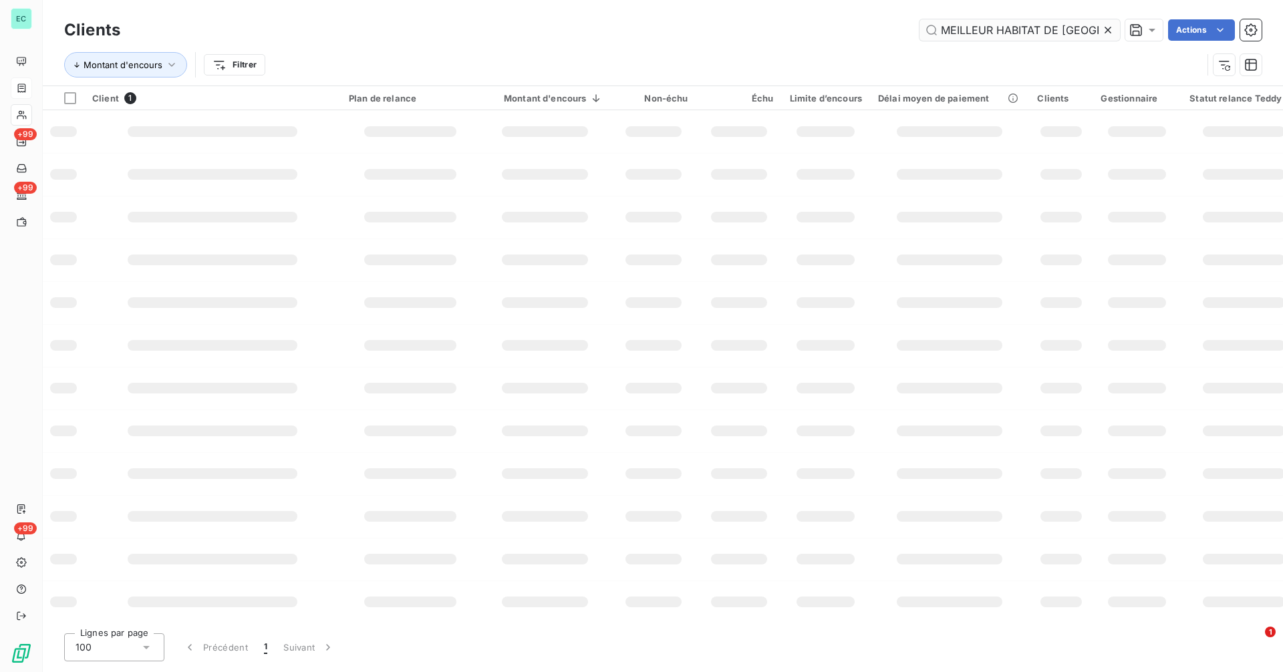
scroll to position [0, 5]
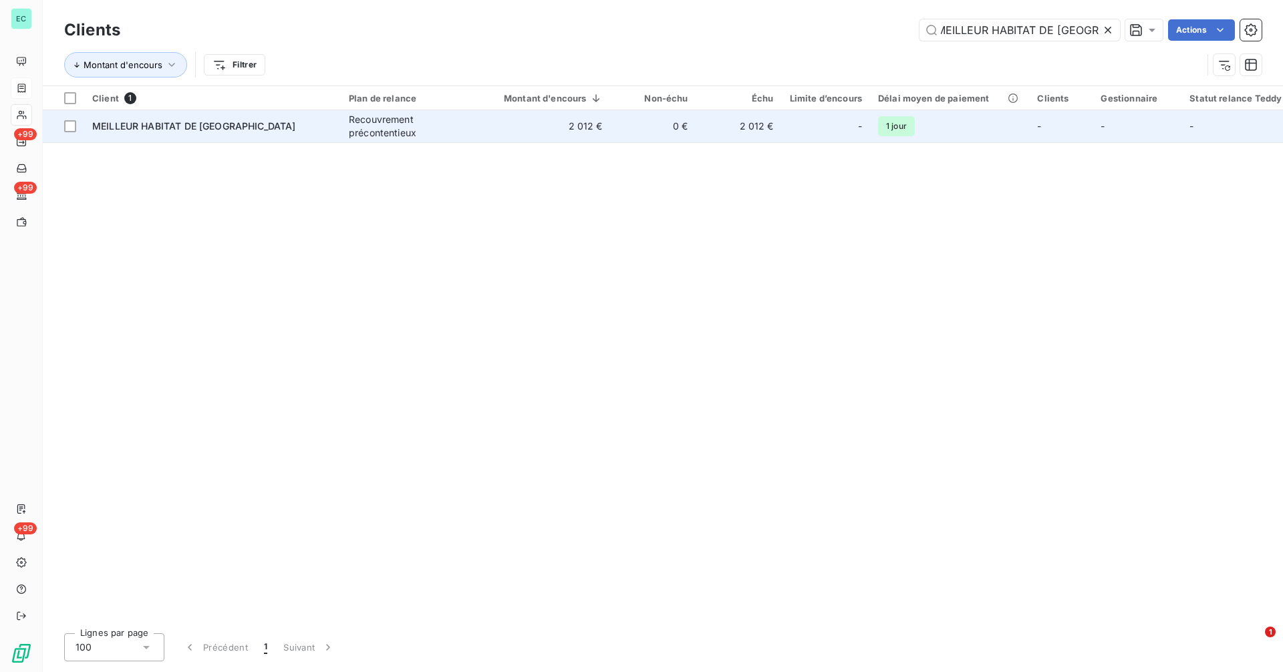
type input "MEILLEUR HABITAT DE [GEOGRAPHIC_DATA]"
click at [592, 126] on td "2 012 €" at bounding box center [545, 126] width 131 height 32
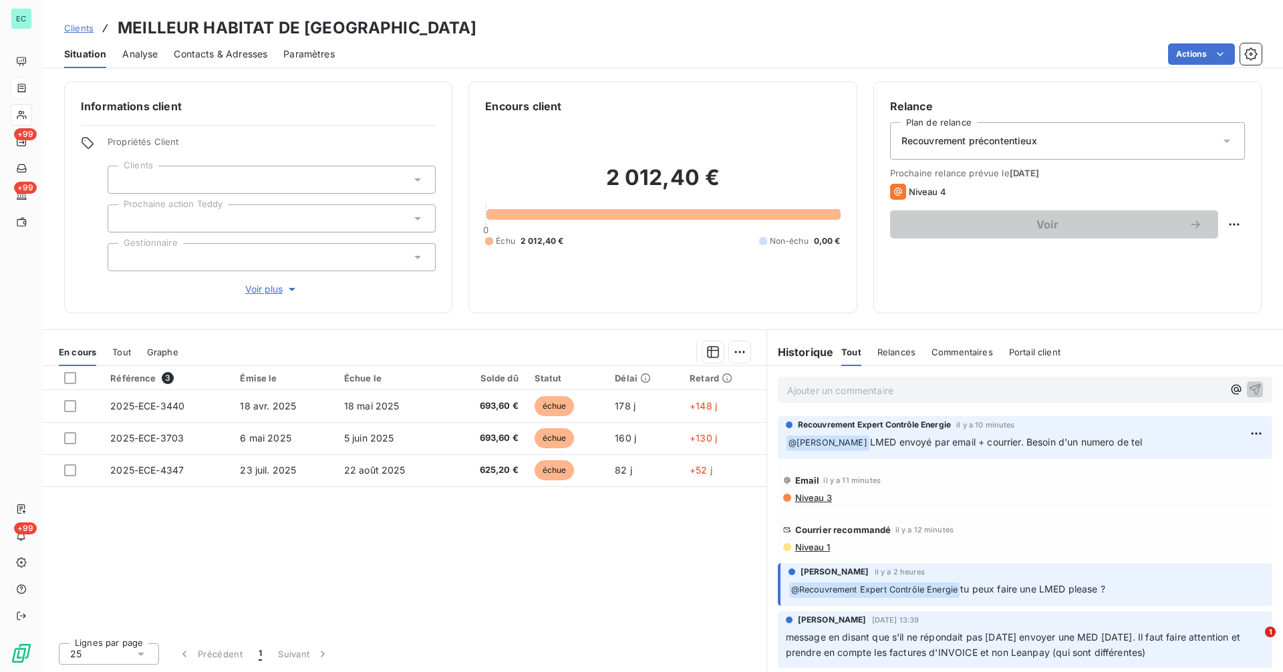
click at [87, 27] on span "Clients" at bounding box center [78, 28] width 29 height 11
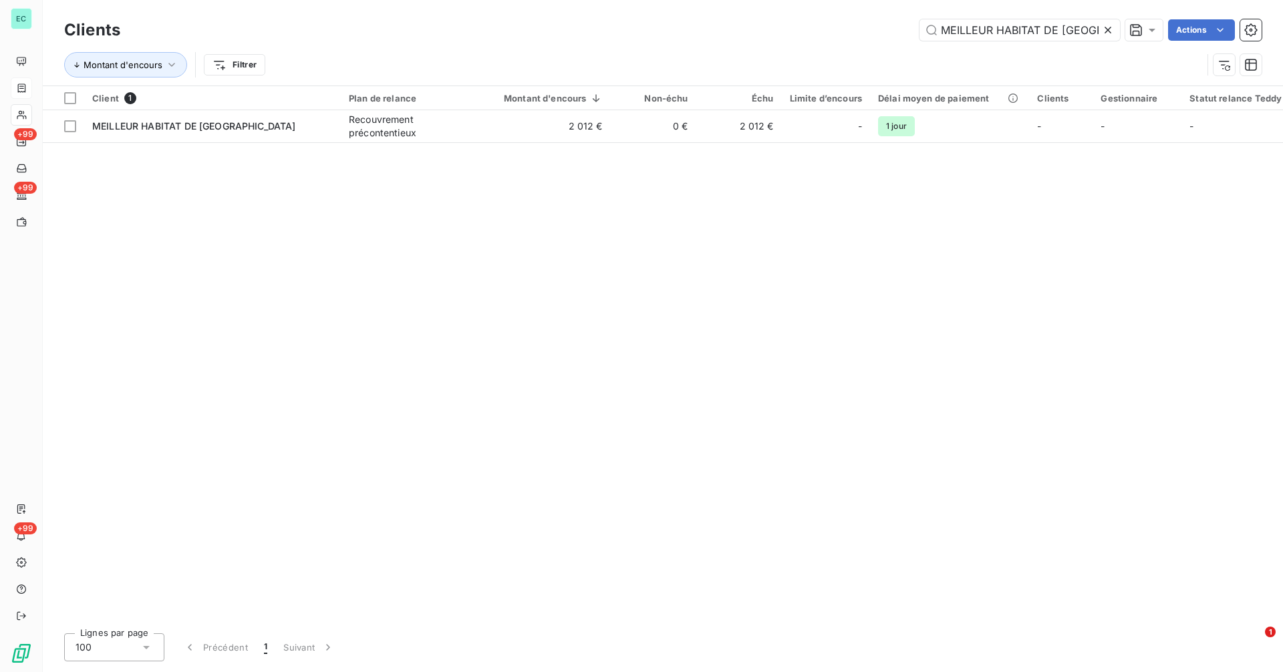
click at [1105, 31] on icon at bounding box center [1107, 29] width 13 height 13
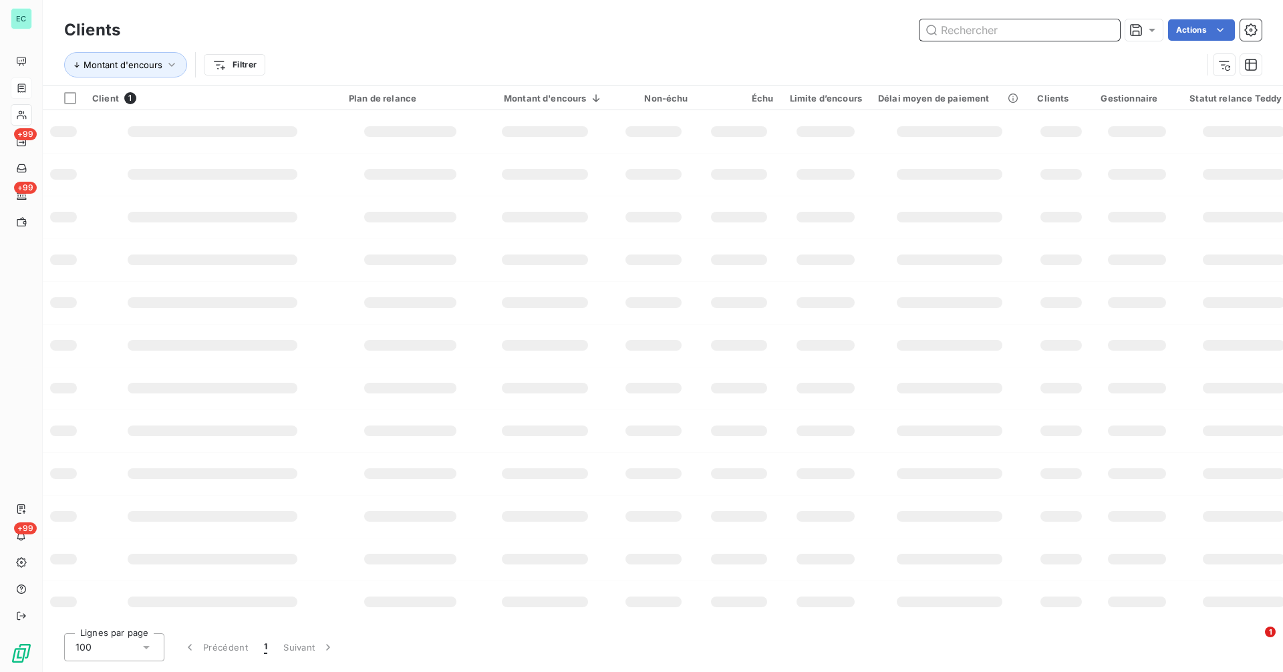
click at [1087, 31] on input "text" at bounding box center [1020, 29] width 200 height 21
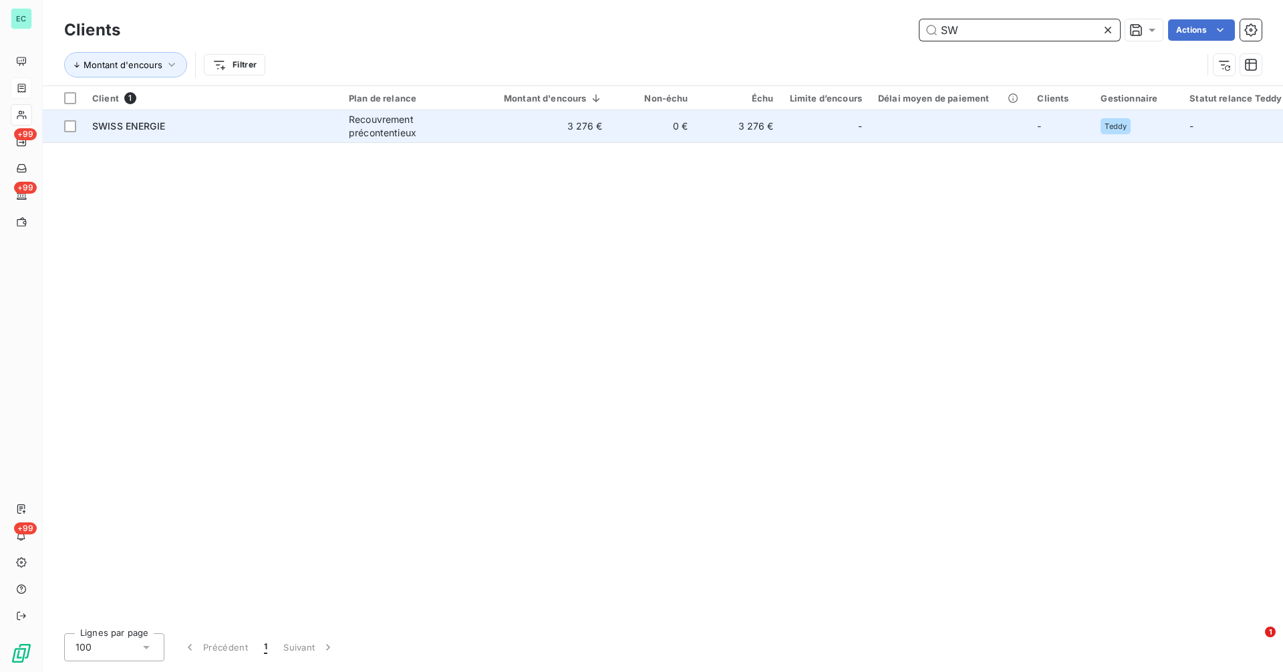
type input "SW"
click at [783, 120] on td "-" at bounding box center [826, 126] width 88 height 32
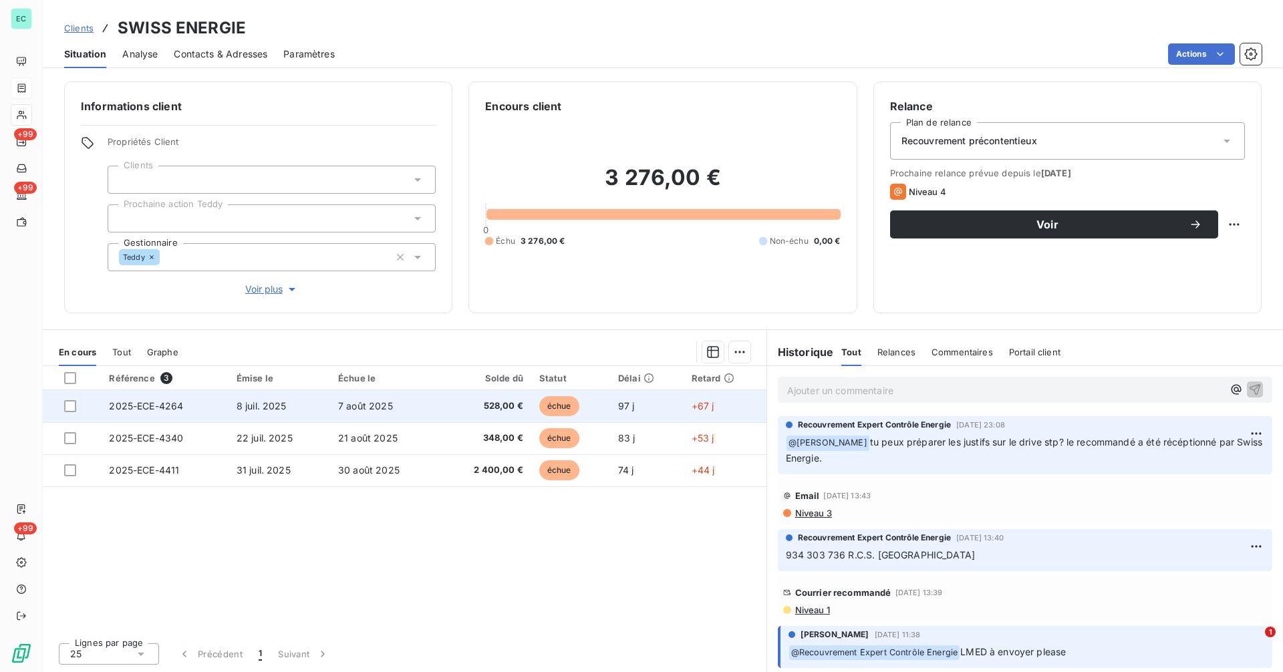
click at [430, 412] on td "7 août 2025" at bounding box center [384, 406] width 109 height 32
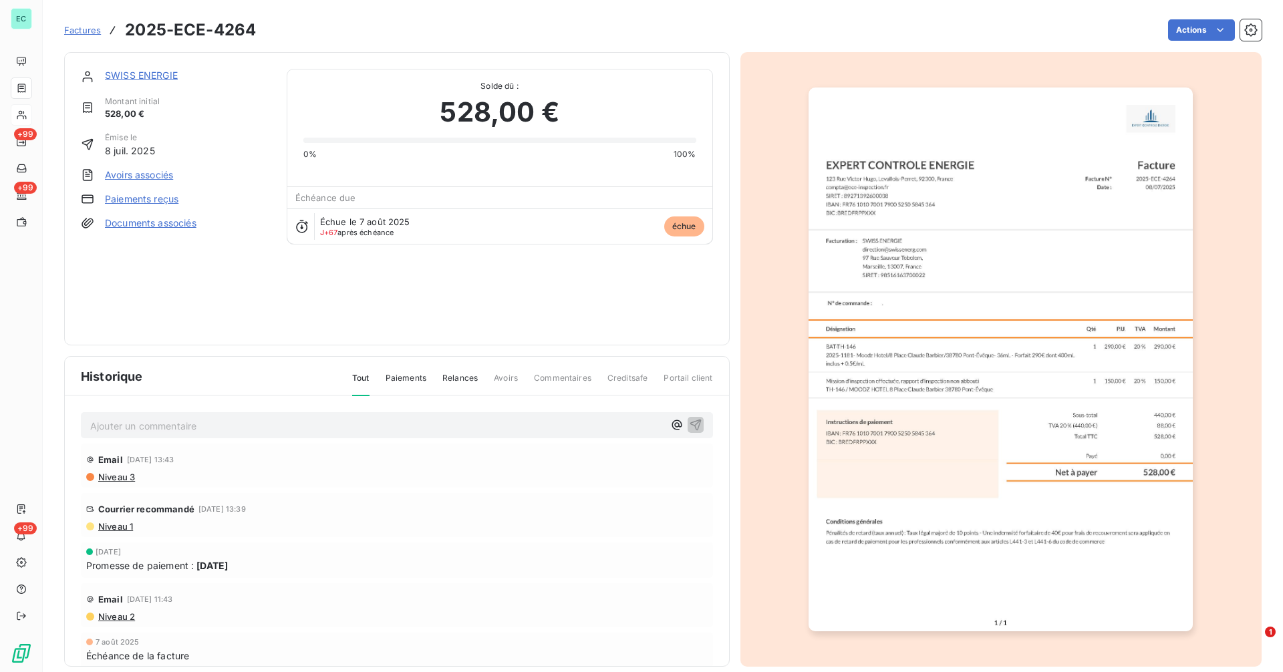
click at [142, 73] on link "SWISS ENERGIE" at bounding box center [141, 74] width 73 height 11
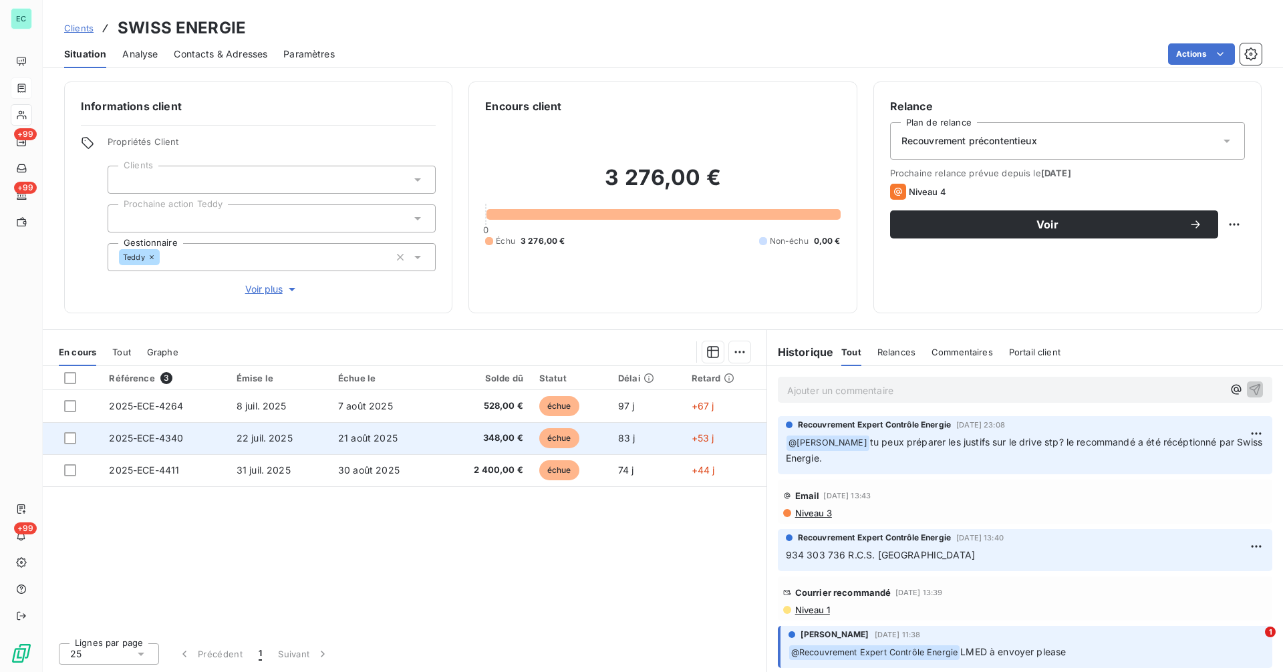
click at [386, 441] on span "21 août 2025" at bounding box center [367, 437] width 59 height 11
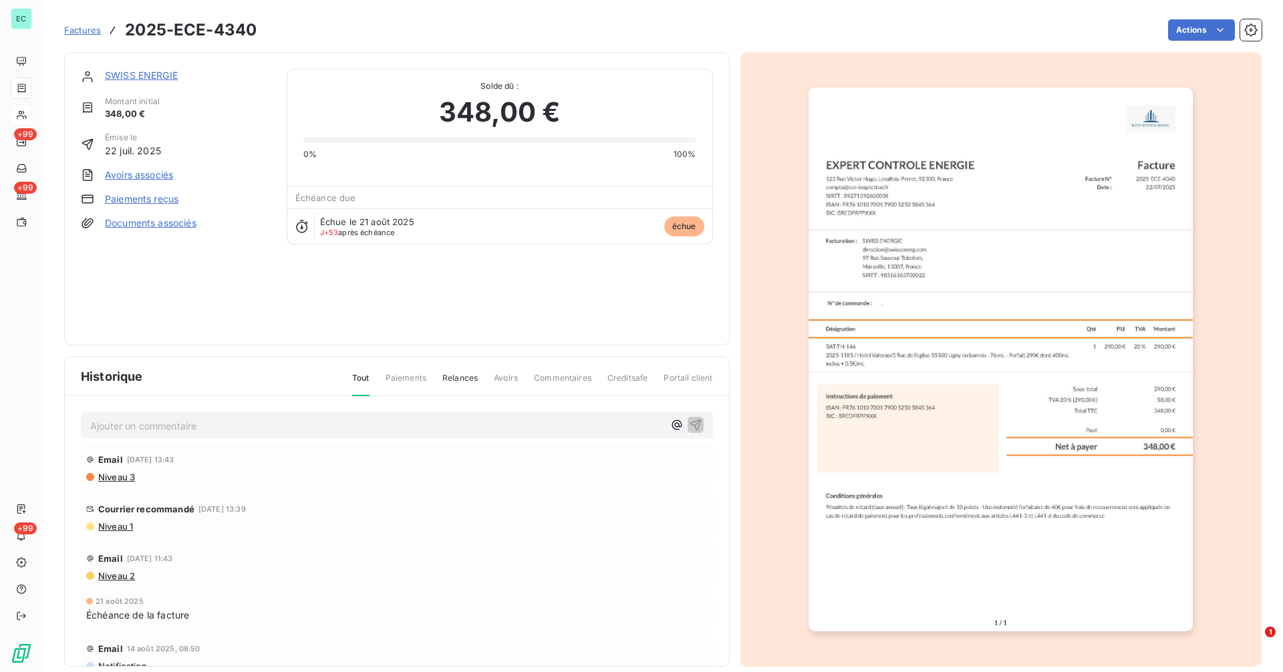
click at [134, 74] on link "SWISS ENERGIE" at bounding box center [141, 74] width 73 height 11
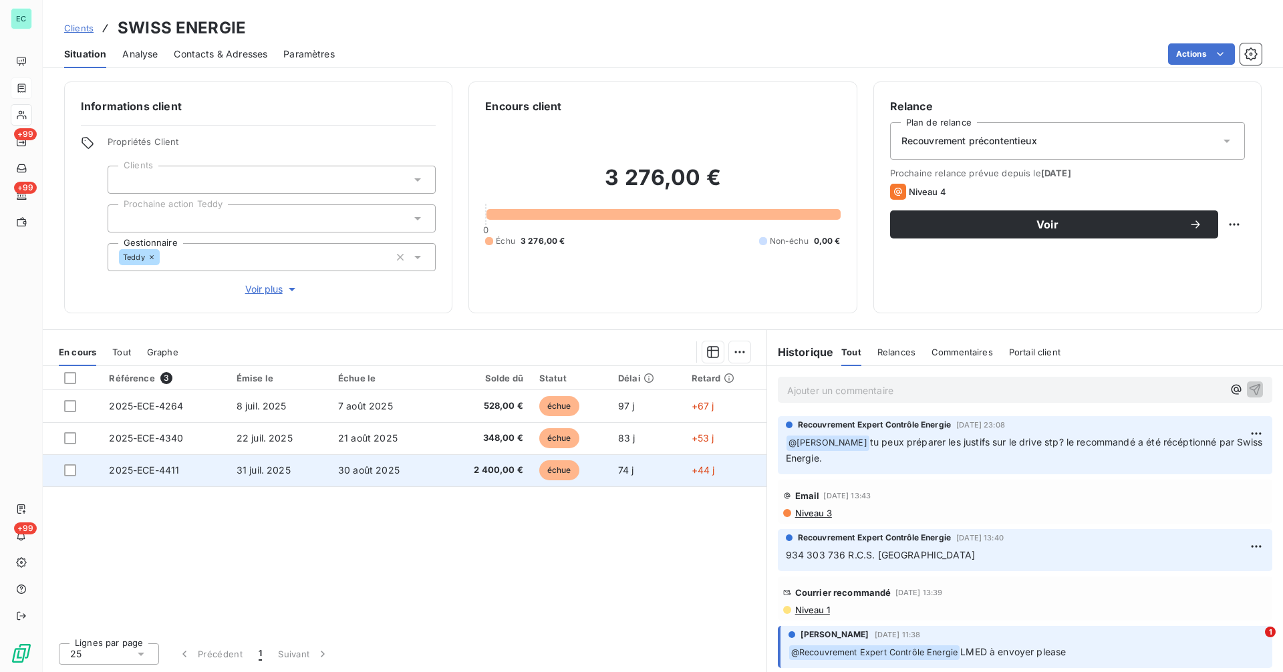
click at [279, 477] on td "31 juil. 2025" at bounding box center [280, 470] width 102 height 32
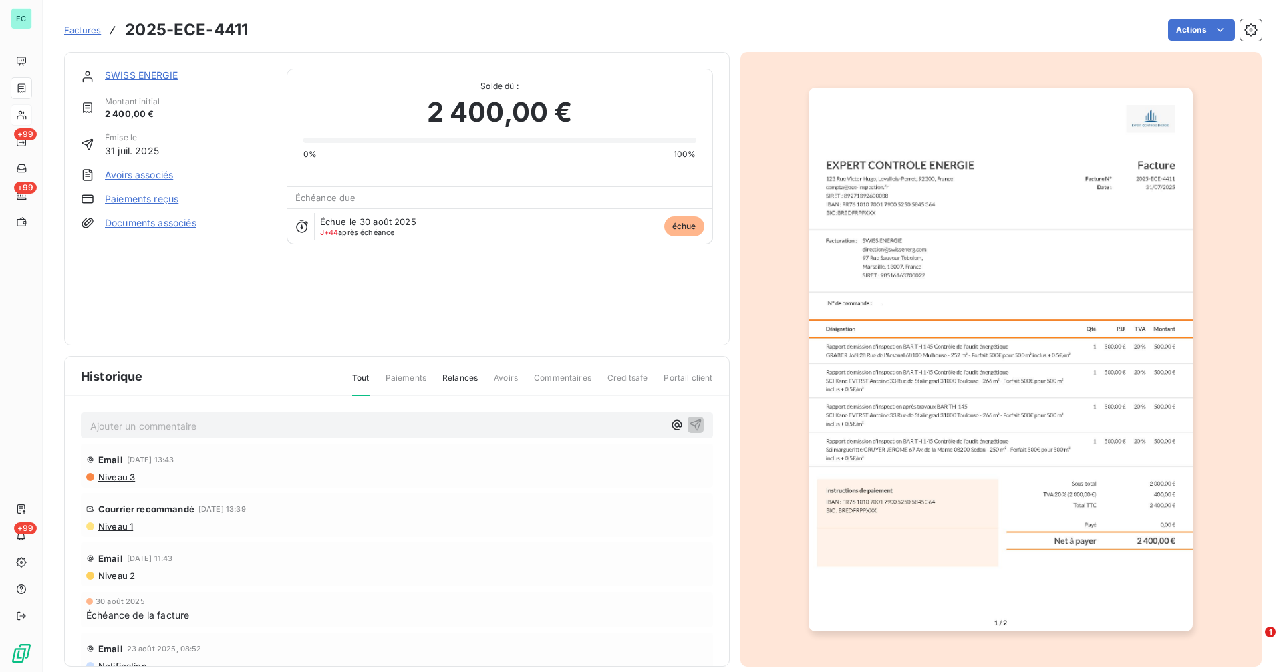
click at [151, 75] on link "SWISS ENERGIE" at bounding box center [141, 74] width 73 height 11
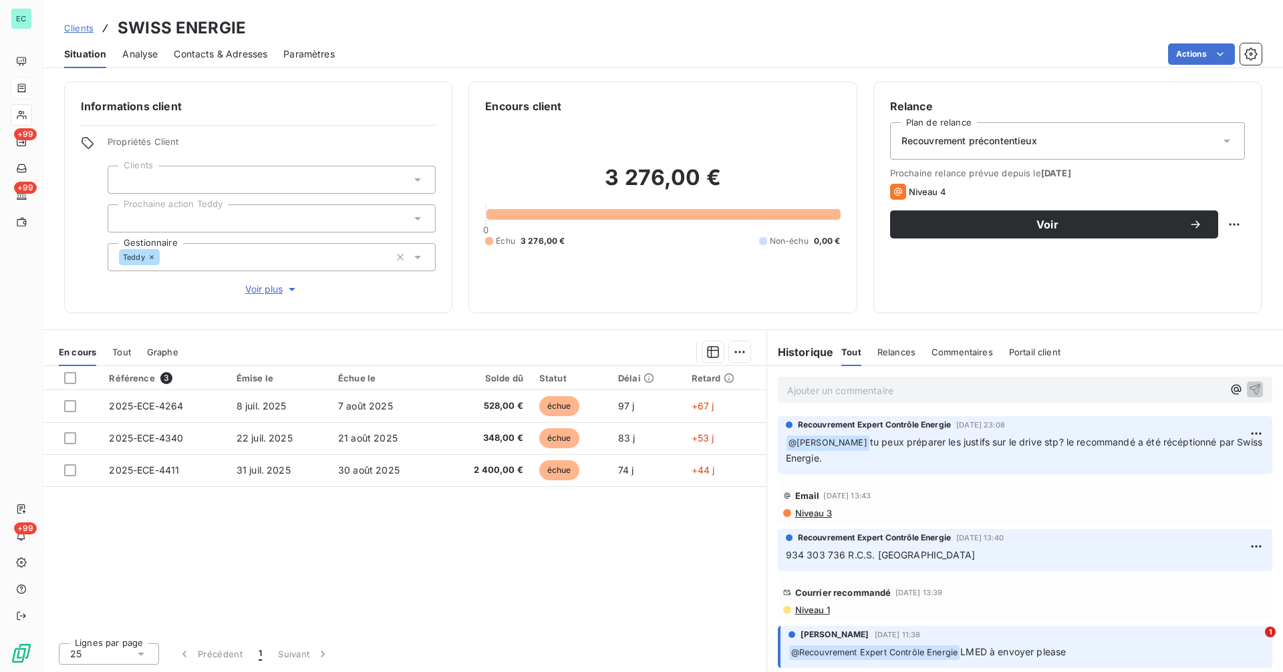
click at [829, 612] on span "Niveau 1" at bounding box center [812, 610] width 36 height 11
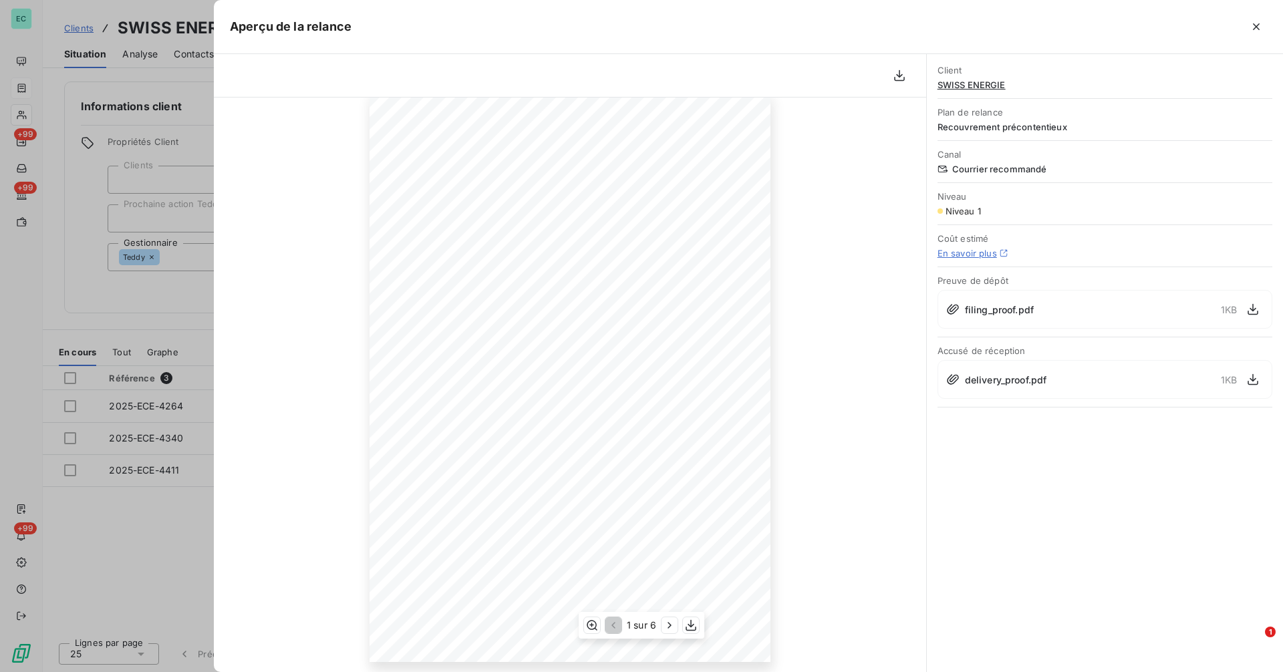
scroll to position [71, 0]
click at [667, 628] on icon "button" at bounding box center [669, 625] width 13 height 13
click at [1254, 25] on icon "button" at bounding box center [1256, 26] width 13 height 13
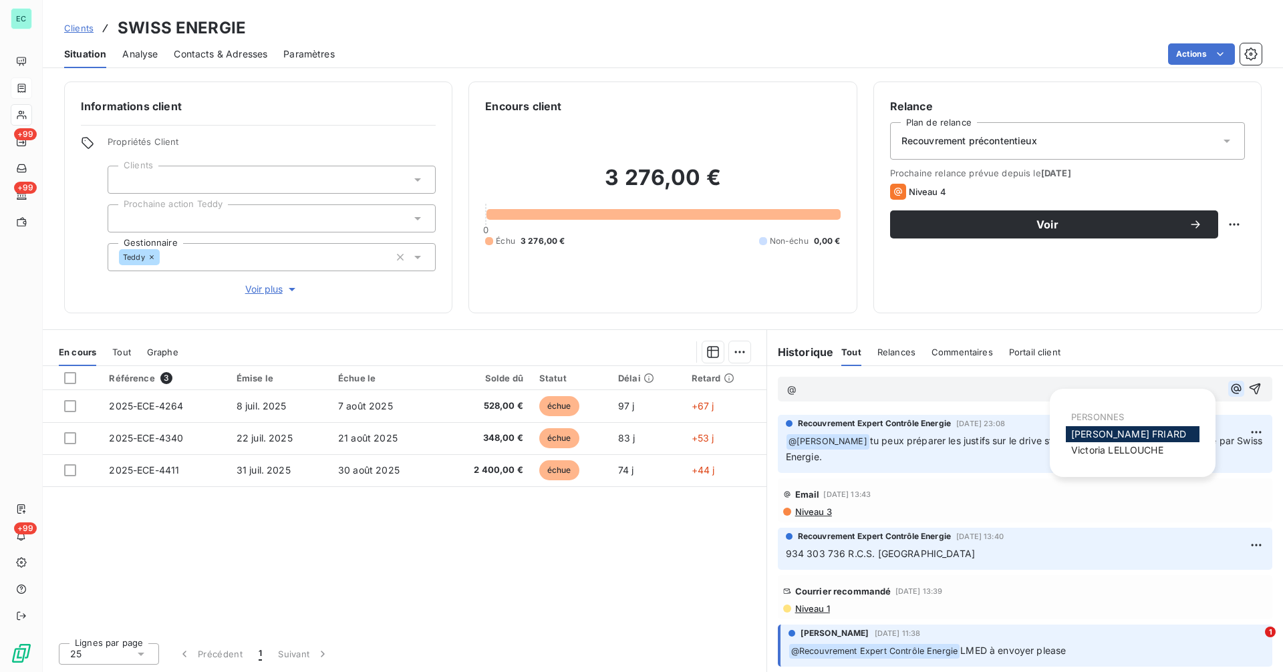
click at [1230, 386] on icon "button" at bounding box center [1236, 388] width 13 height 13
click at [1115, 444] on div "[PERSON_NAME]" at bounding box center [1133, 450] width 134 height 16
click at [893, 386] on p "@" at bounding box center [1005, 389] width 436 height 15
click at [1160, 450] on span "[PERSON_NAME]" at bounding box center [1117, 449] width 92 height 11
